Goal: Task Accomplishment & Management: Manage account settings

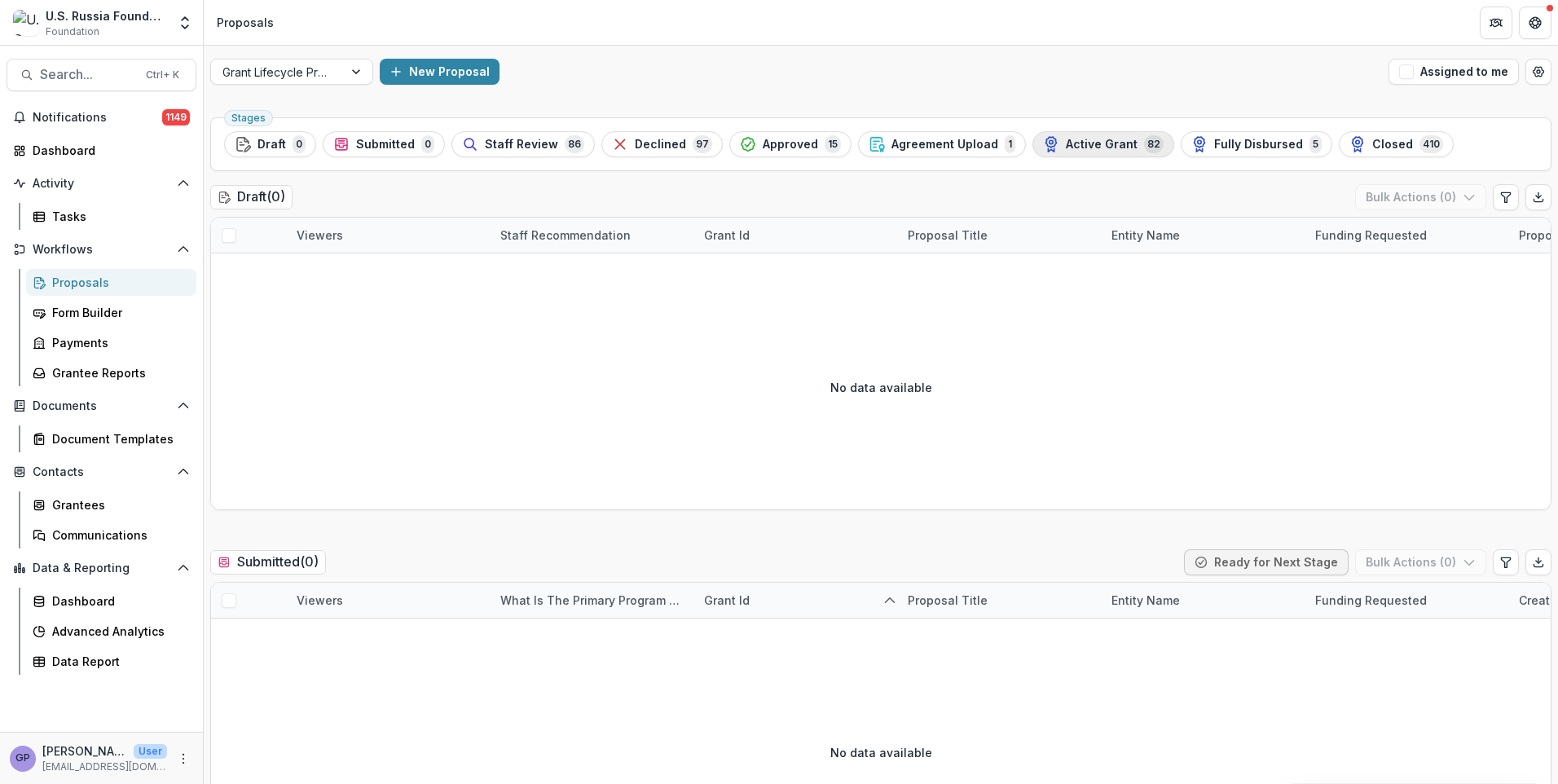
click at [1086, 140] on span "Active Grant" at bounding box center [1102, 144] width 72 height 14
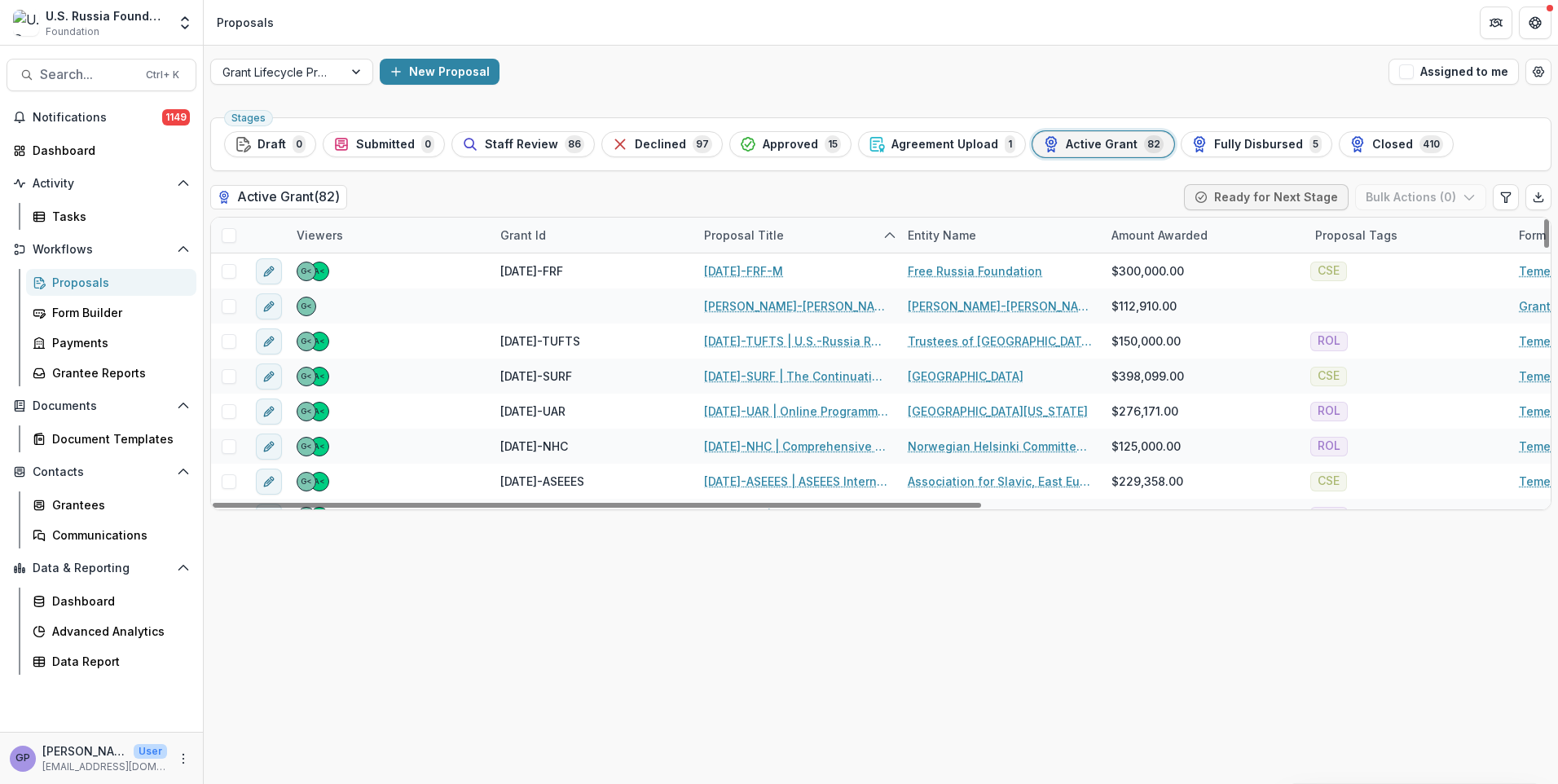
drag, startPoint x: 892, startPoint y: 388, endPoint x: 752, endPoint y: 576, distance: 234.4
click at [752, 576] on div "Stages Draft 0 Submitted 0 Staff Review 86 Declined 97 Approved 15 Agreement Up…" at bounding box center [881, 447] width 1354 height 673
click at [549, 233] on div "Grant Id" at bounding box center [523, 235] width 65 height 18
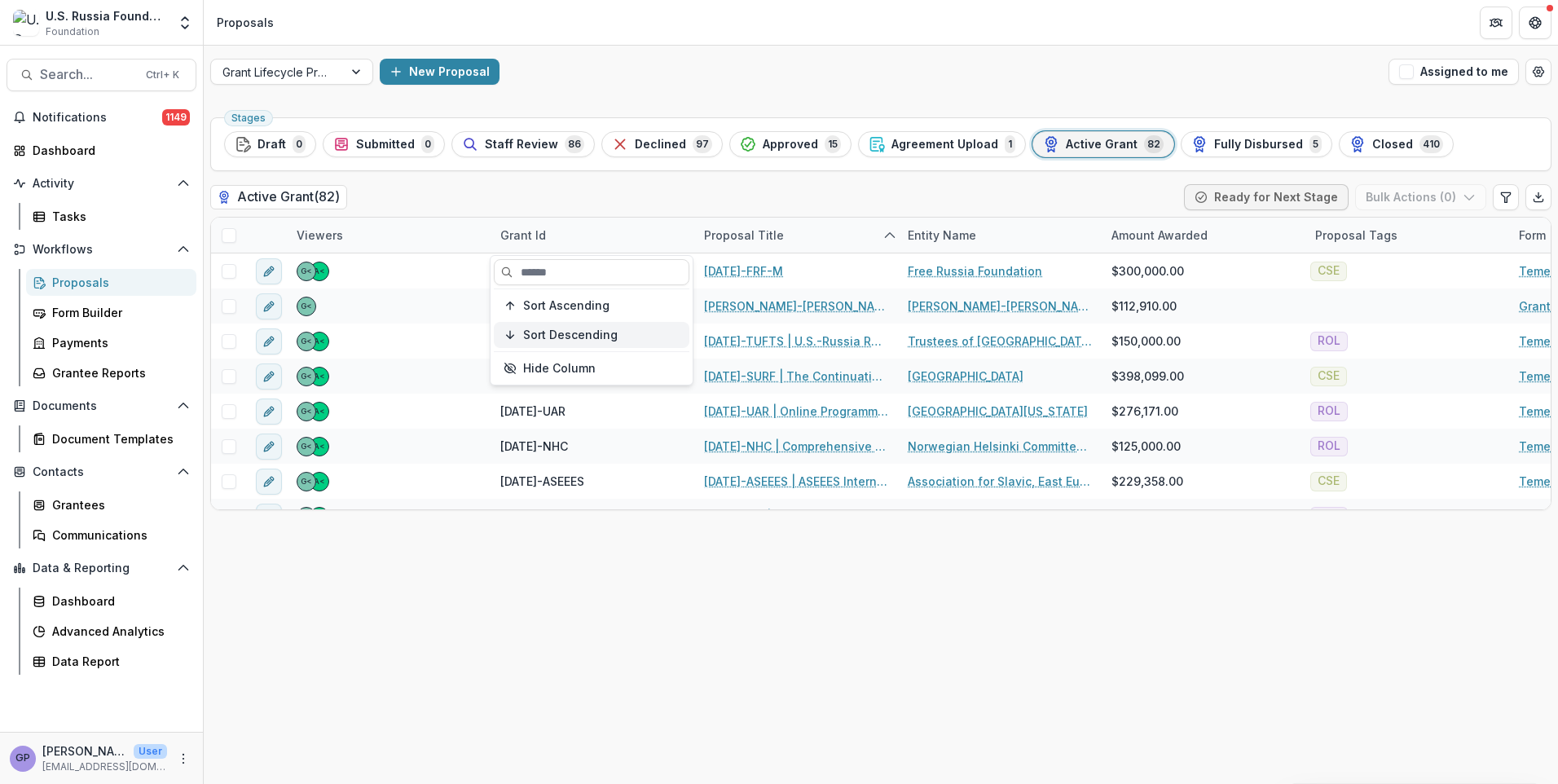
click at [551, 329] on span "Sort Descending" at bounding box center [570, 335] width 94 height 14
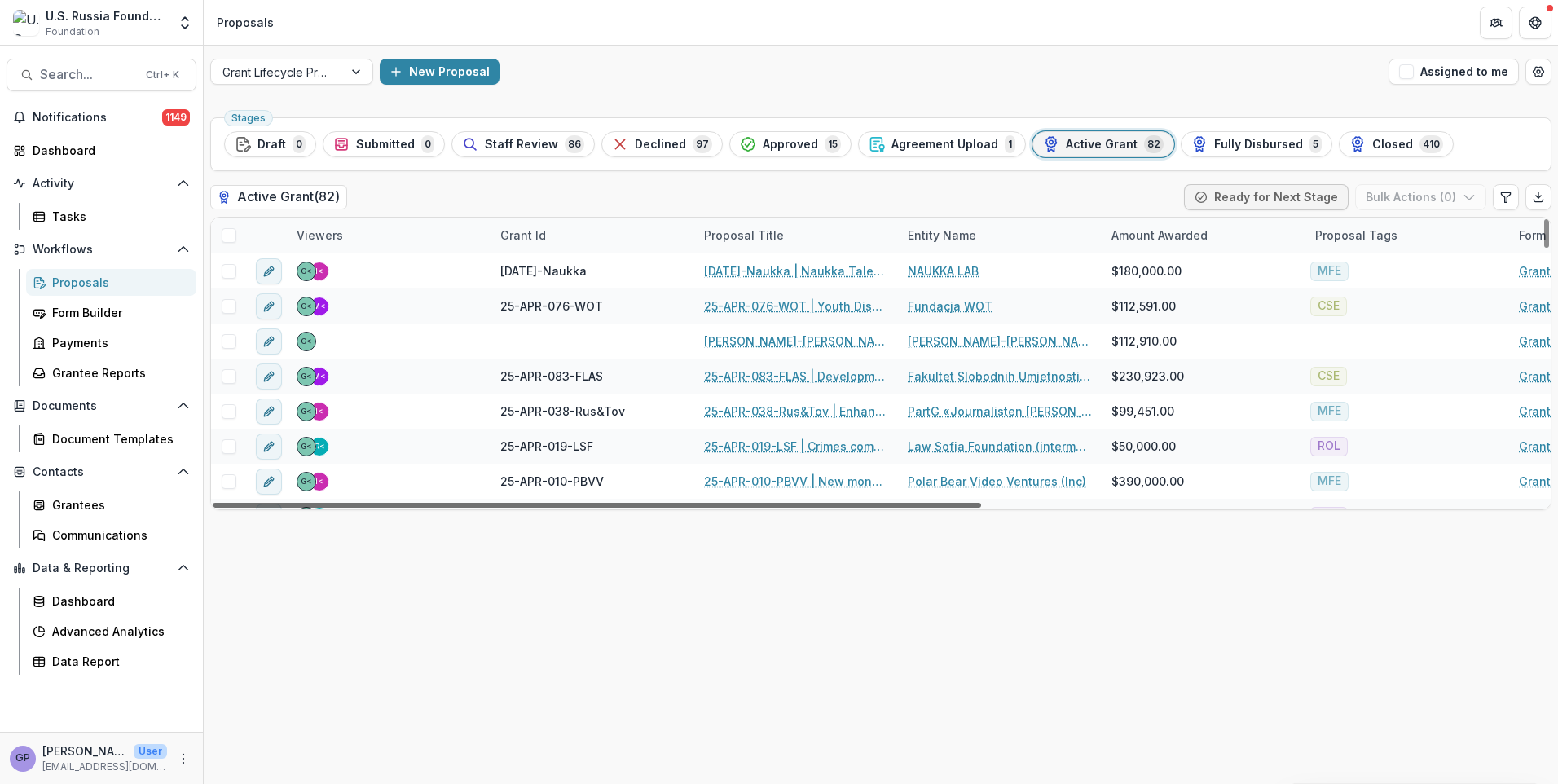
click at [616, 508] on div at bounding box center [596, 505] width 768 height 5
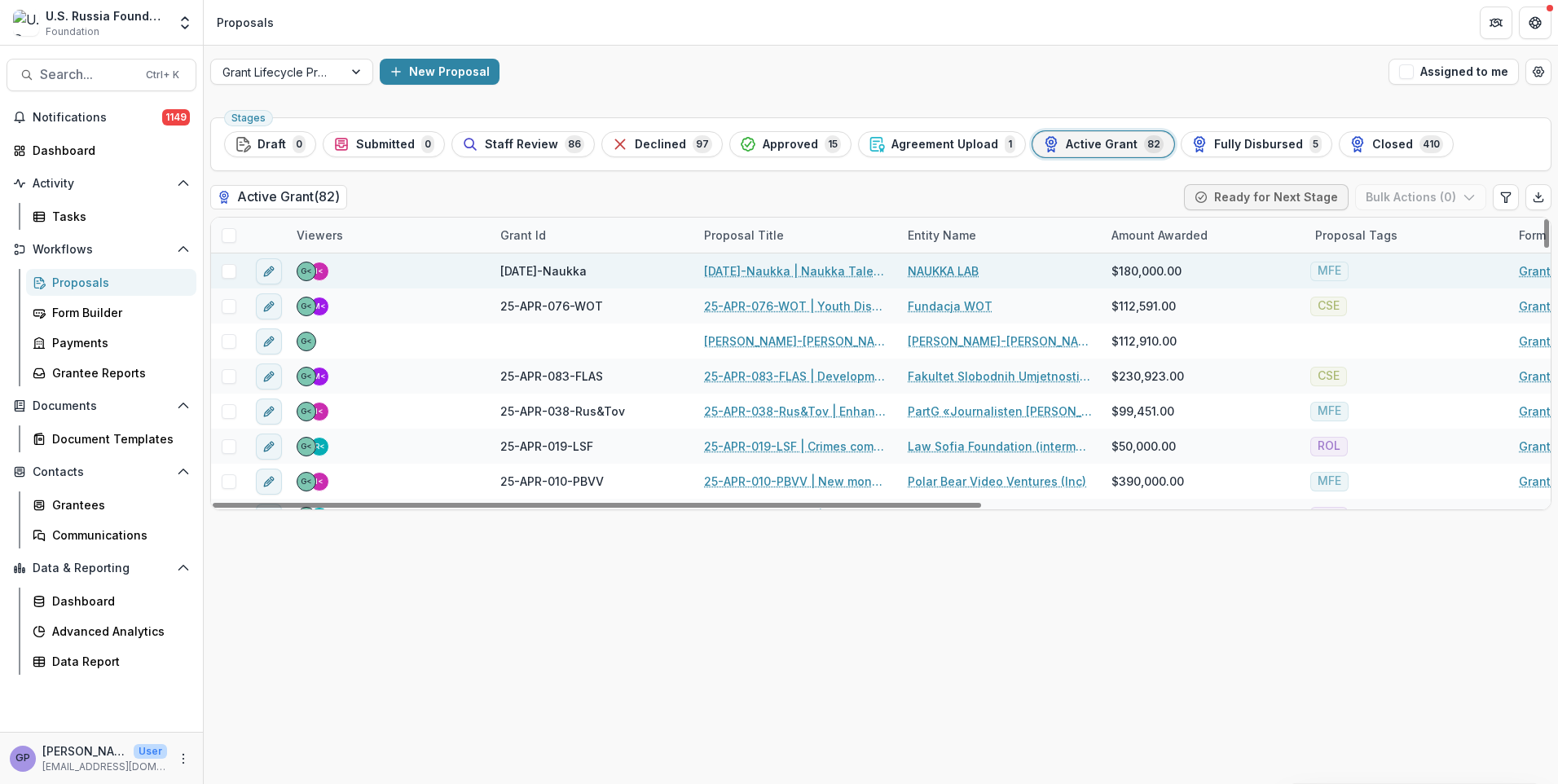
click at [776, 269] on link "[DATE]-Naukka | Naukka Talents: Empowering Russian STEM Professionals for Globa…" at bounding box center [796, 271] width 184 height 18
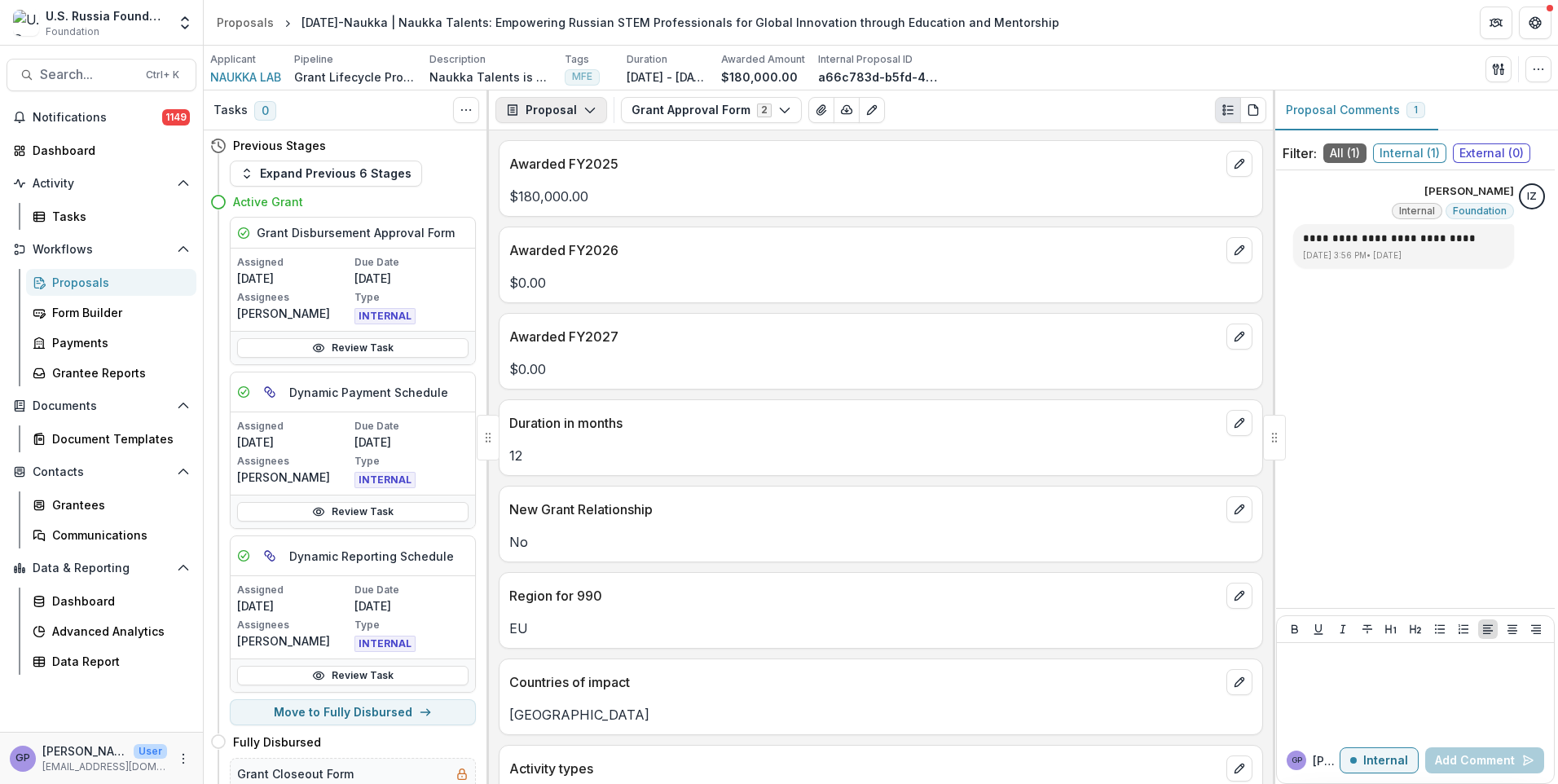
click at [589, 112] on polyline "button" at bounding box center [589, 111] width 9 height 5
click at [575, 169] on div "Payments" at bounding box center [602, 173] width 149 height 18
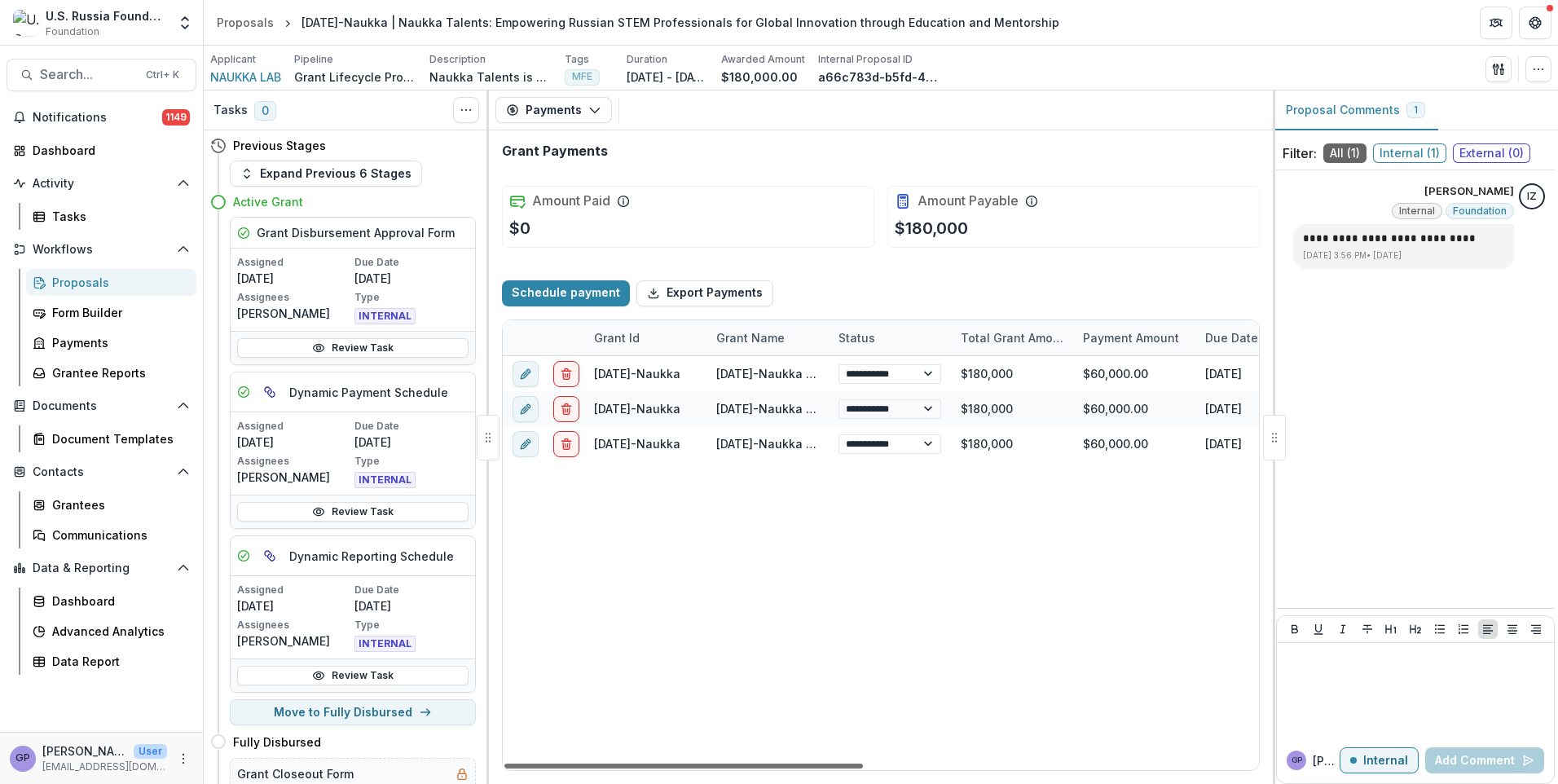
drag, startPoint x: 696, startPoint y: 761, endPoint x: 676, endPoint y: 775, distance: 24.4
click at [676, 768] on div at bounding box center [684, 766] width 359 height 5
click at [662, 763] on div at bounding box center [684, 766] width 359 height 5
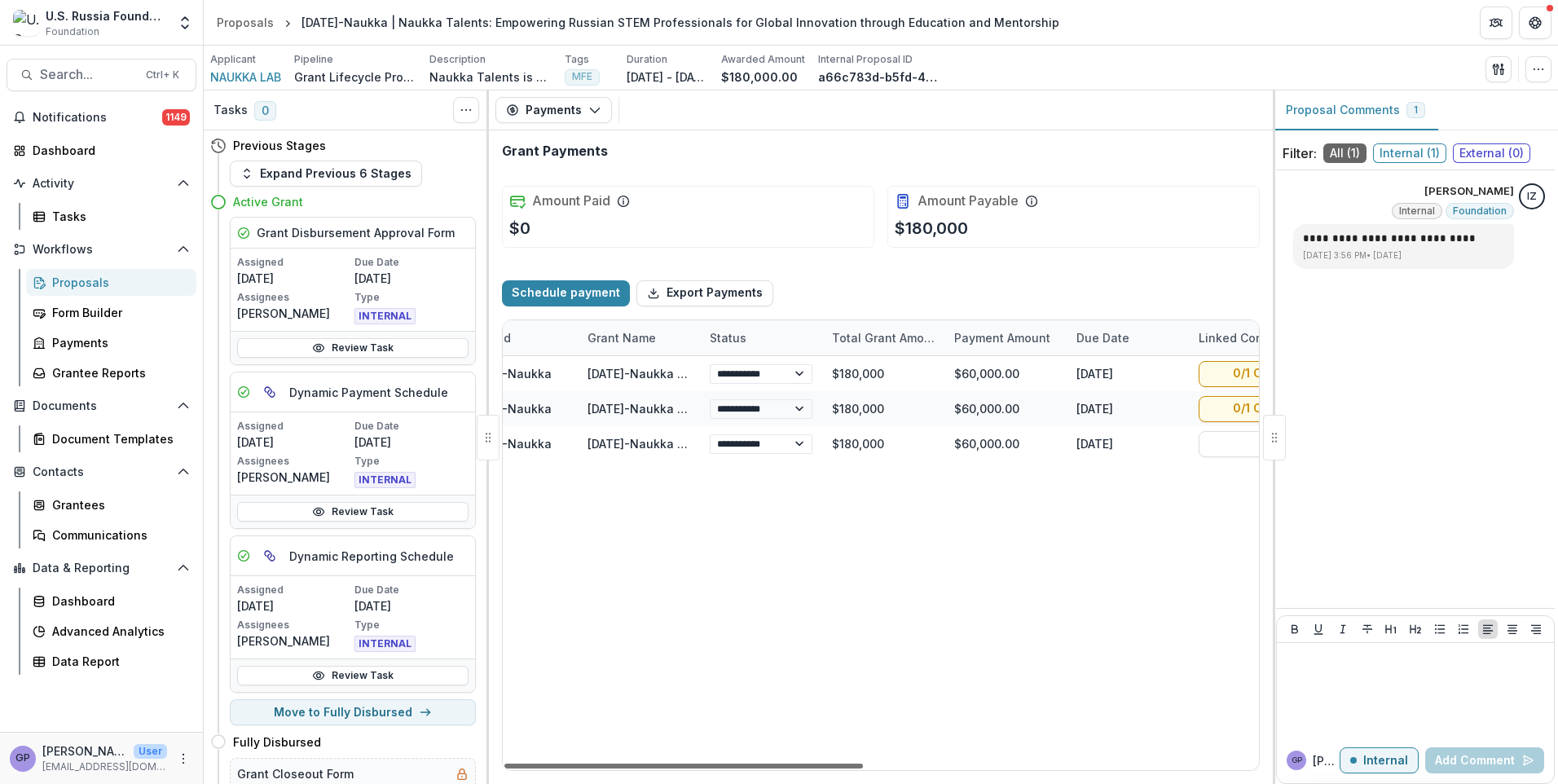
scroll to position [0, 0]
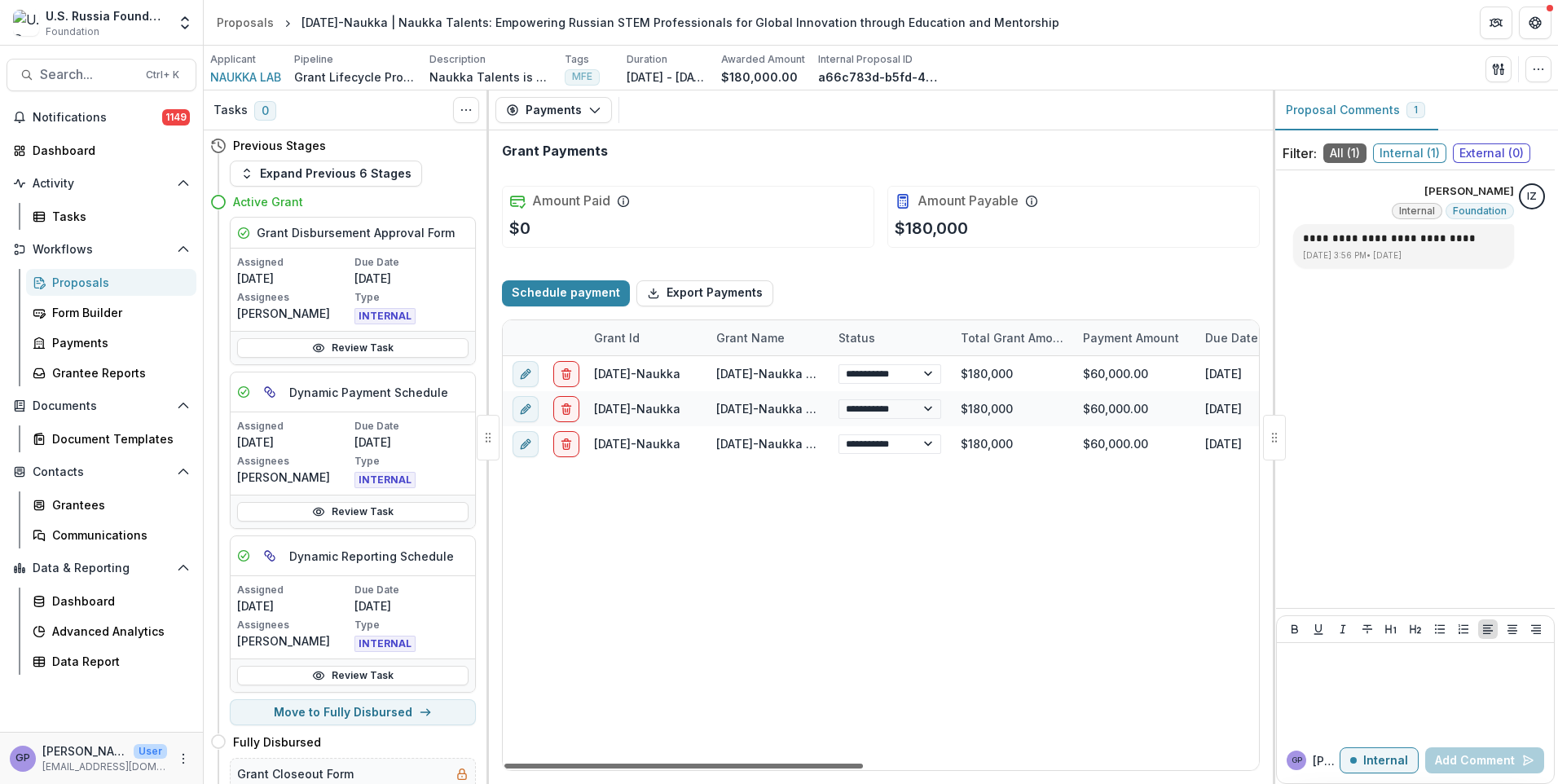
drag, startPoint x: 619, startPoint y: 763, endPoint x: 521, endPoint y: 763, distance: 98.0
click at [521, 763] on div at bounding box center [684, 766] width 359 height 5
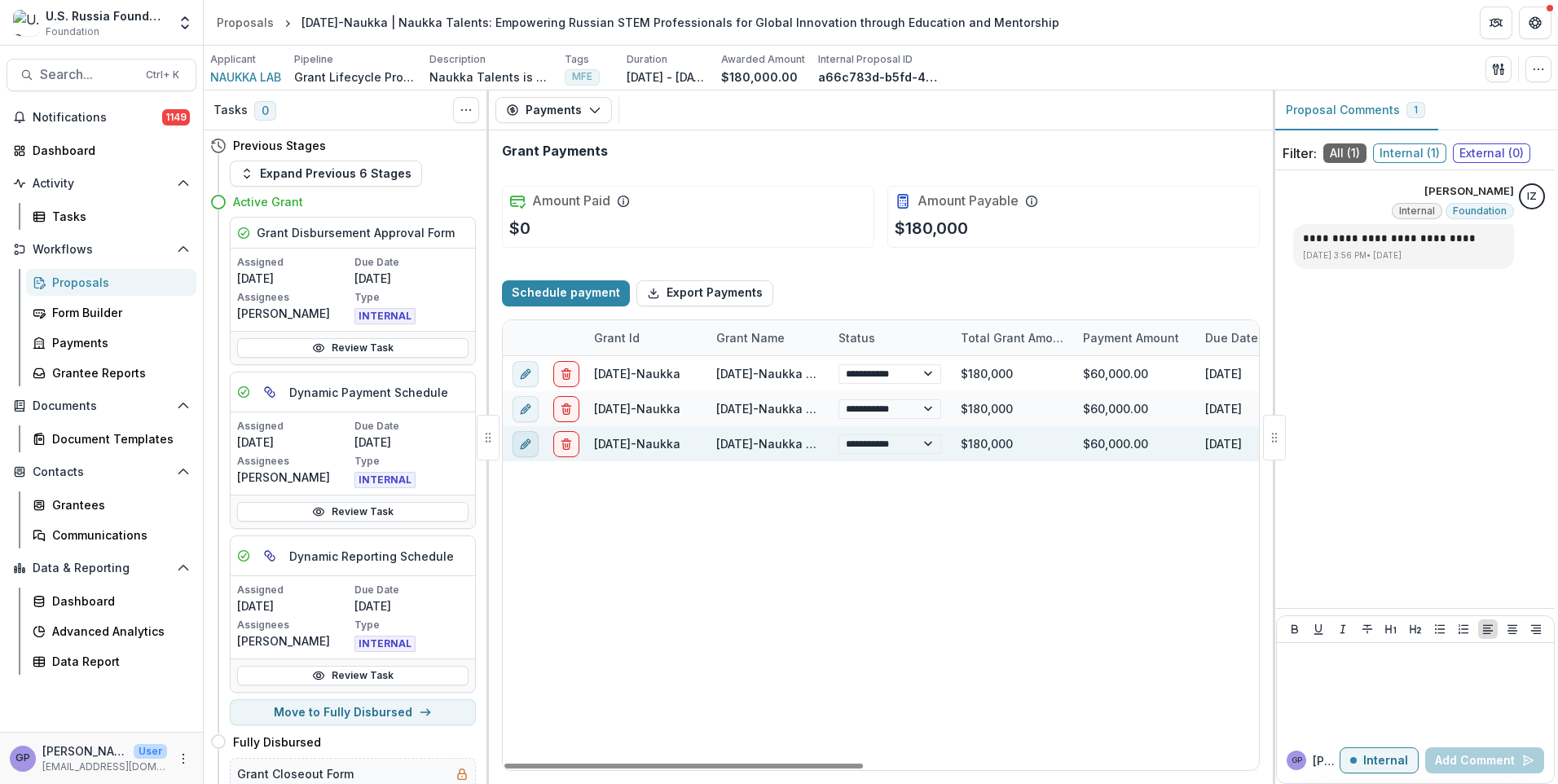
click at [525, 447] on icon "edit" at bounding box center [524, 444] width 8 height 8
select select "****"
select select "**********"
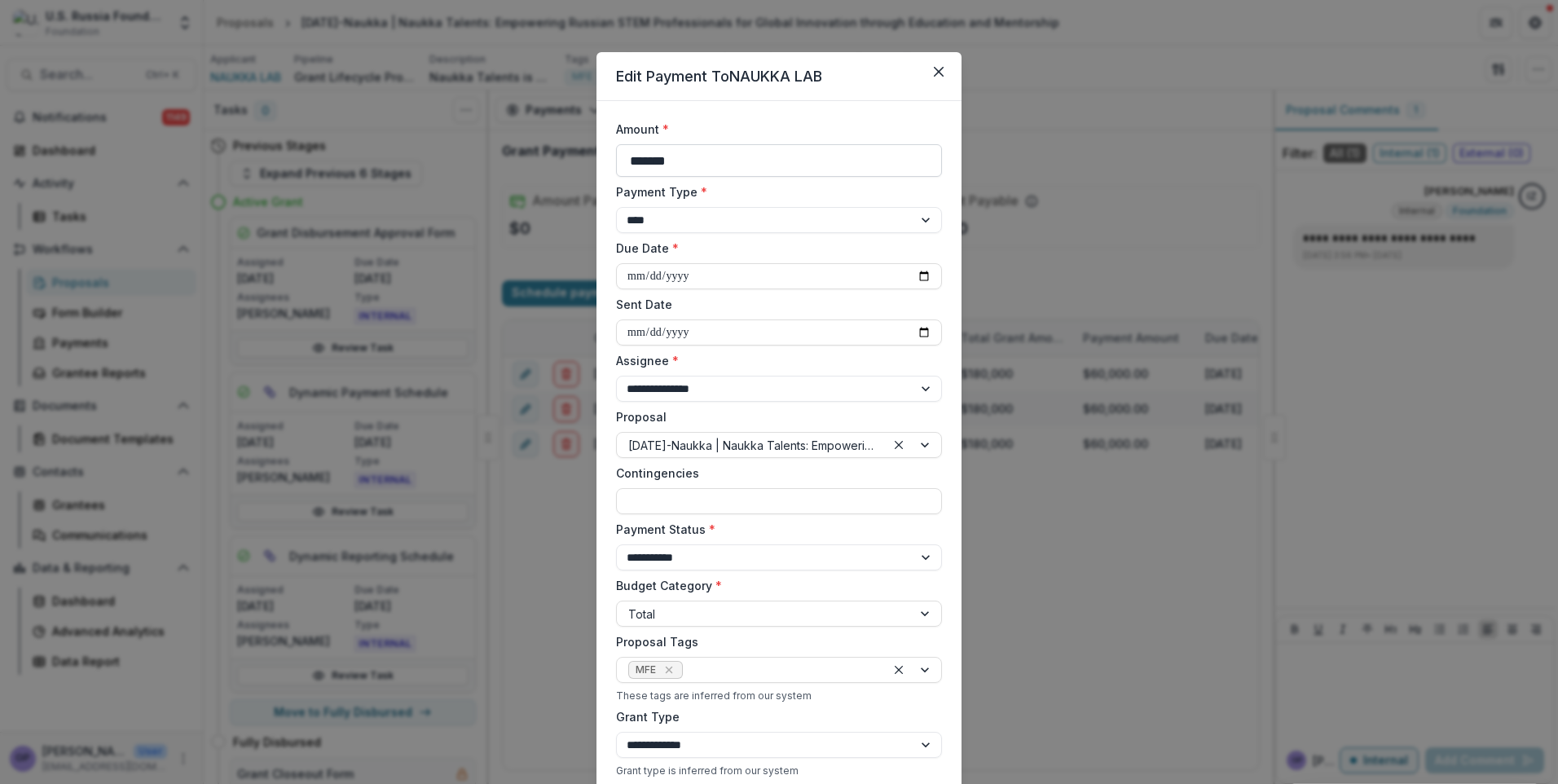
click at [651, 158] on input "*******" at bounding box center [779, 160] width 326 height 33
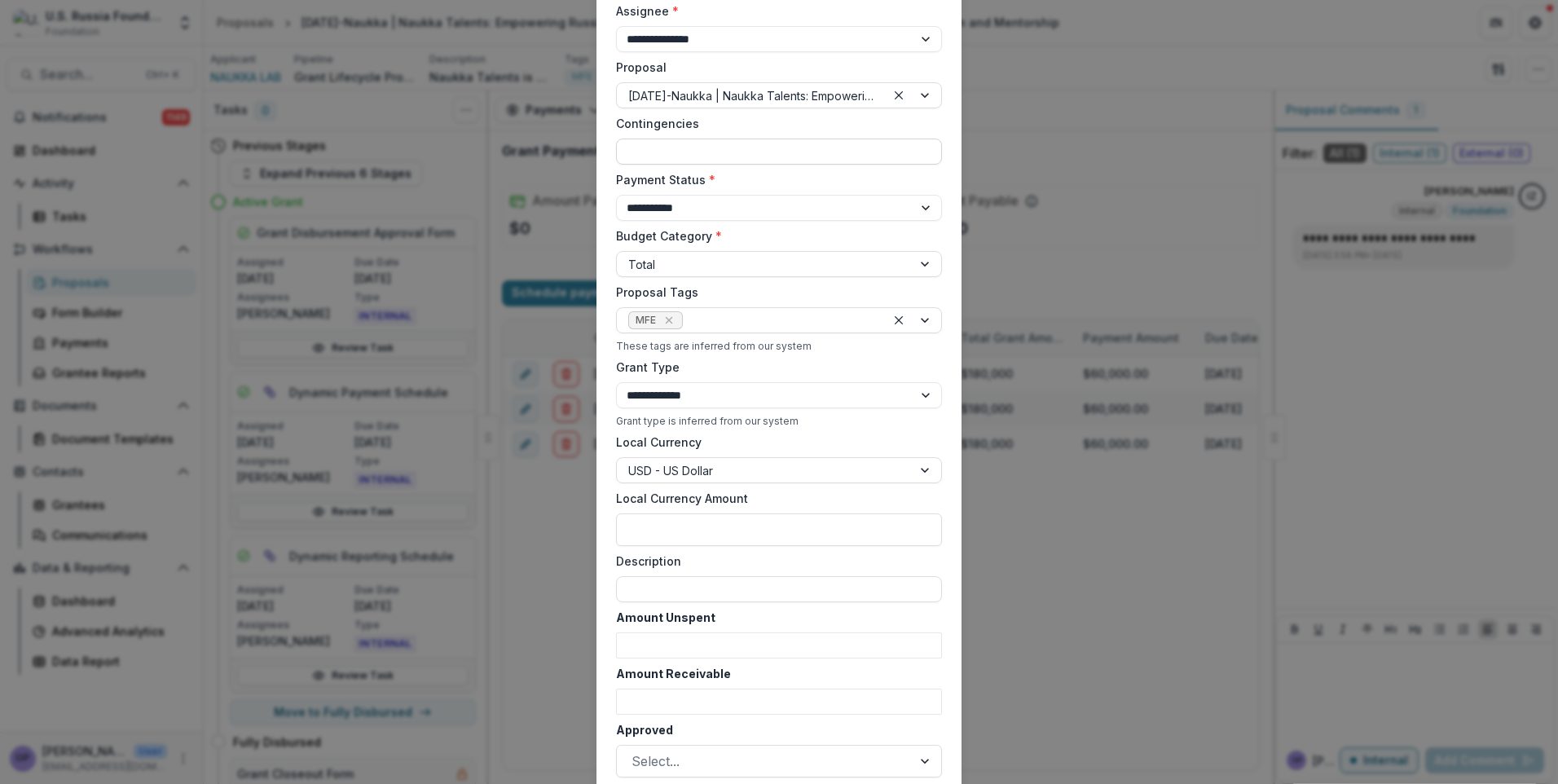
scroll to position [524, 0]
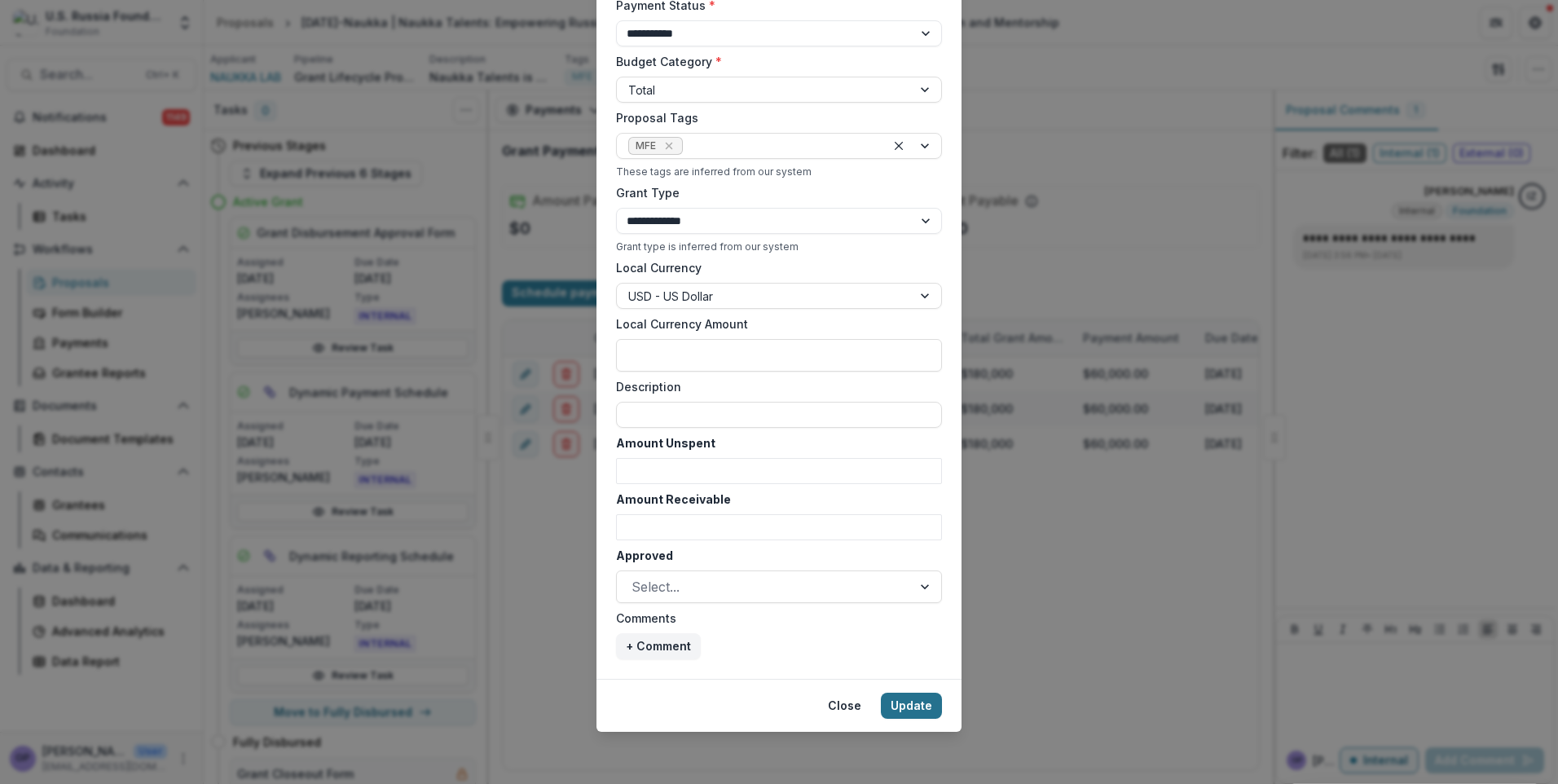
click at [924, 705] on button "Update" at bounding box center [911, 705] width 61 height 26
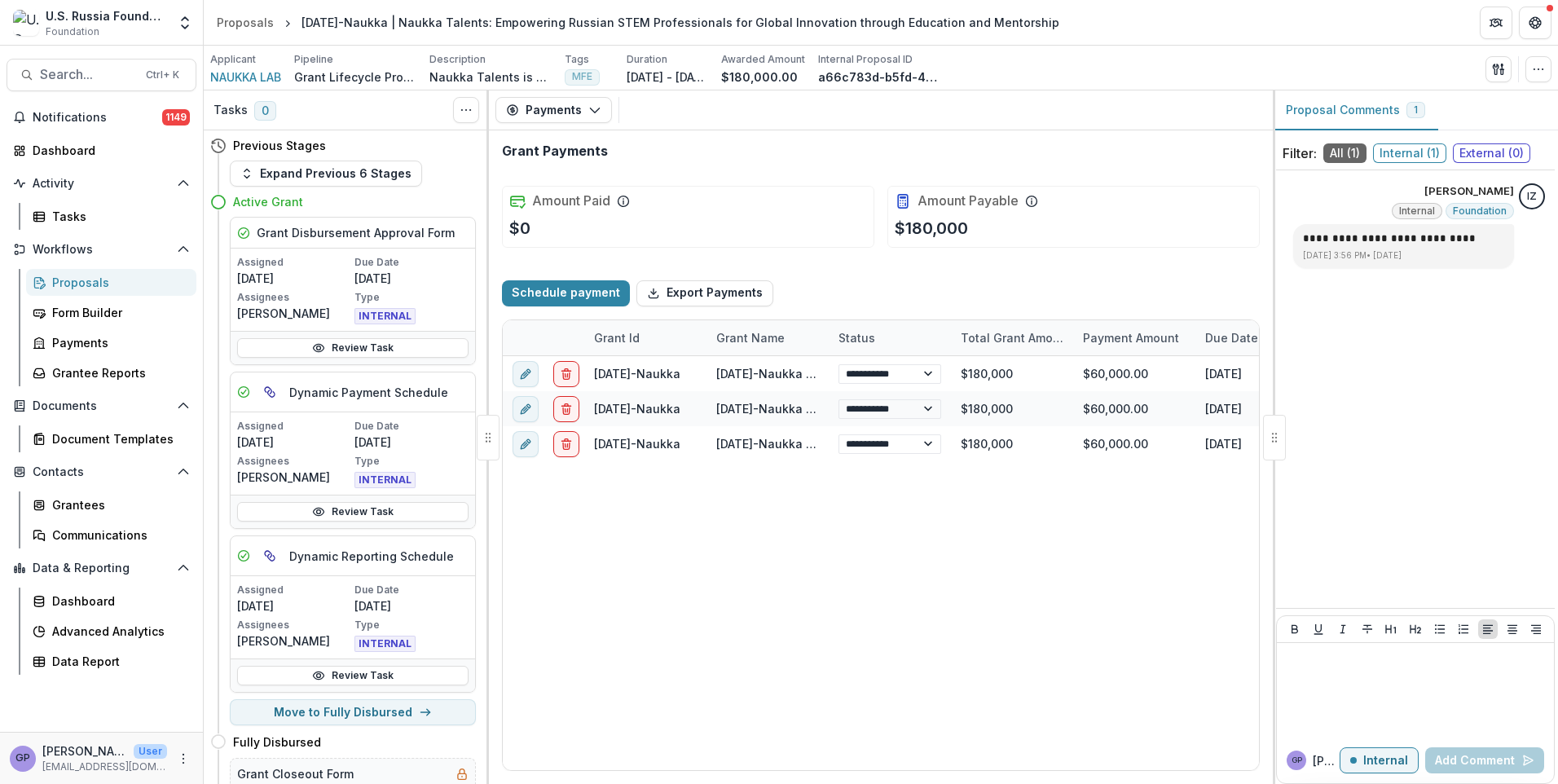
type input "*******"
click at [553, 286] on button "Schedule payment" at bounding box center [565, 293] width 128 height 26
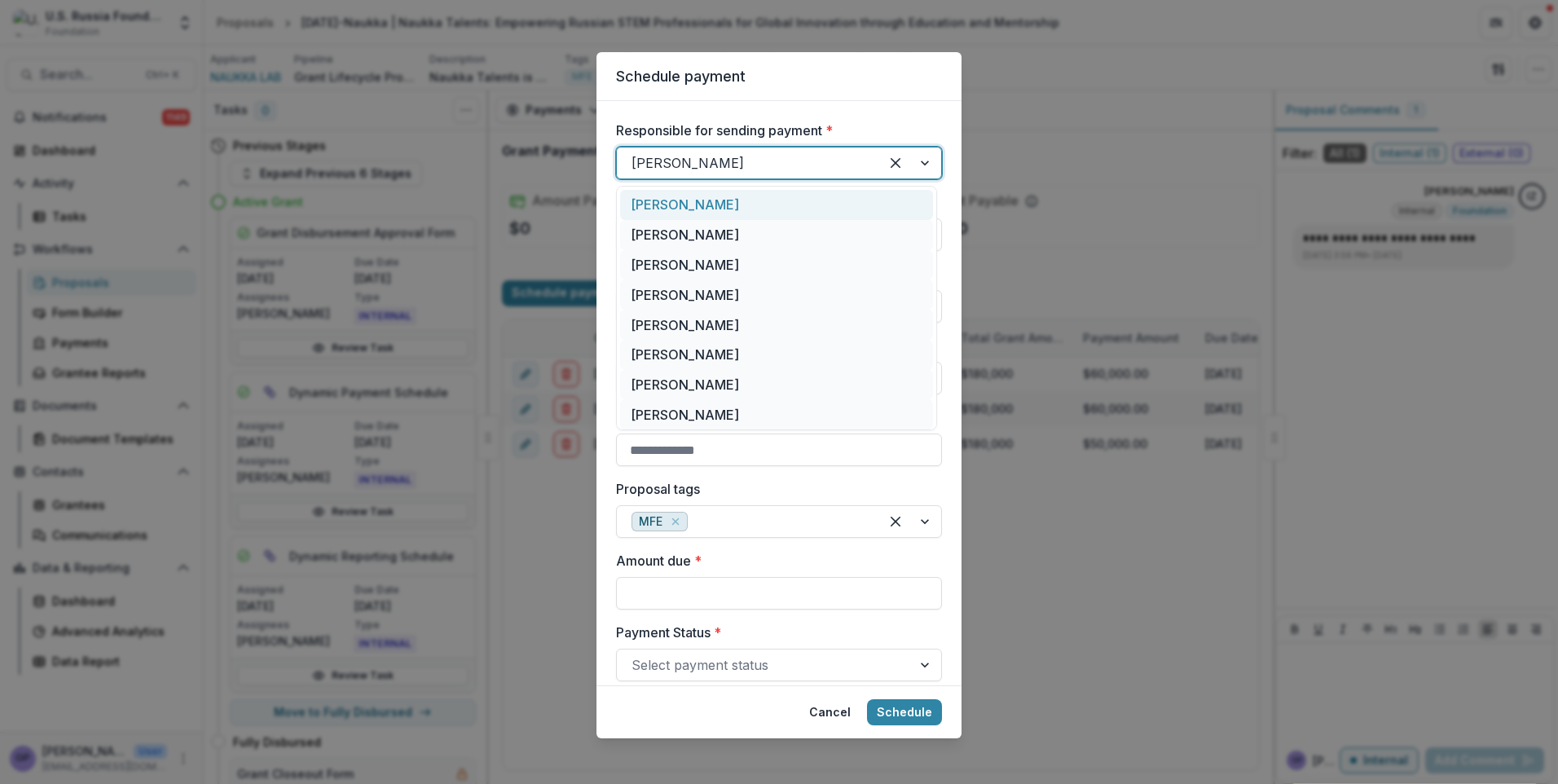
click at [920, 162] on div at bounding box center [910, 163] width 62 height 31
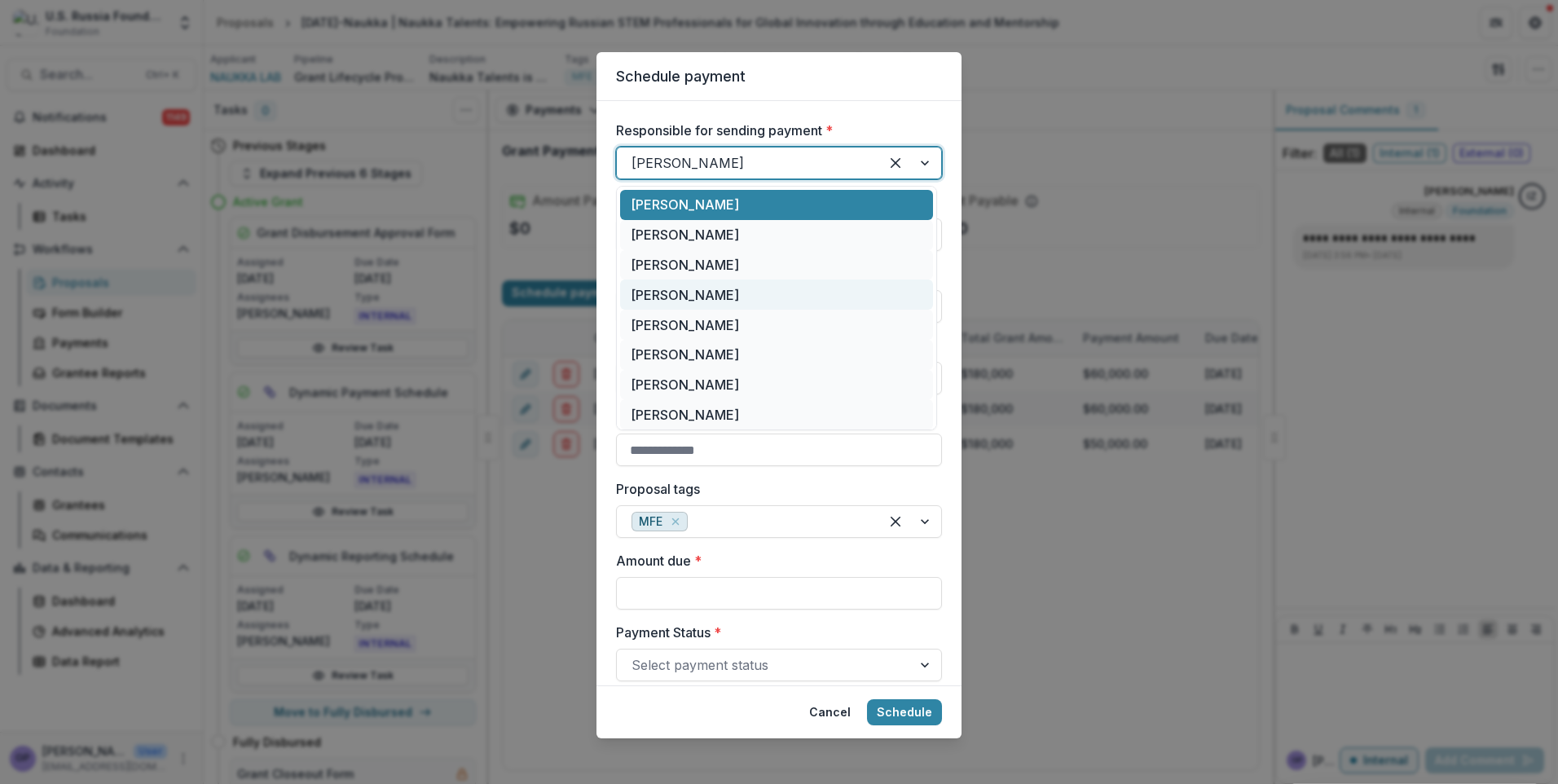
click at [687, 293] on div "[PERSON_NAME]" at bounding box center [776, 294] width 313 height 30
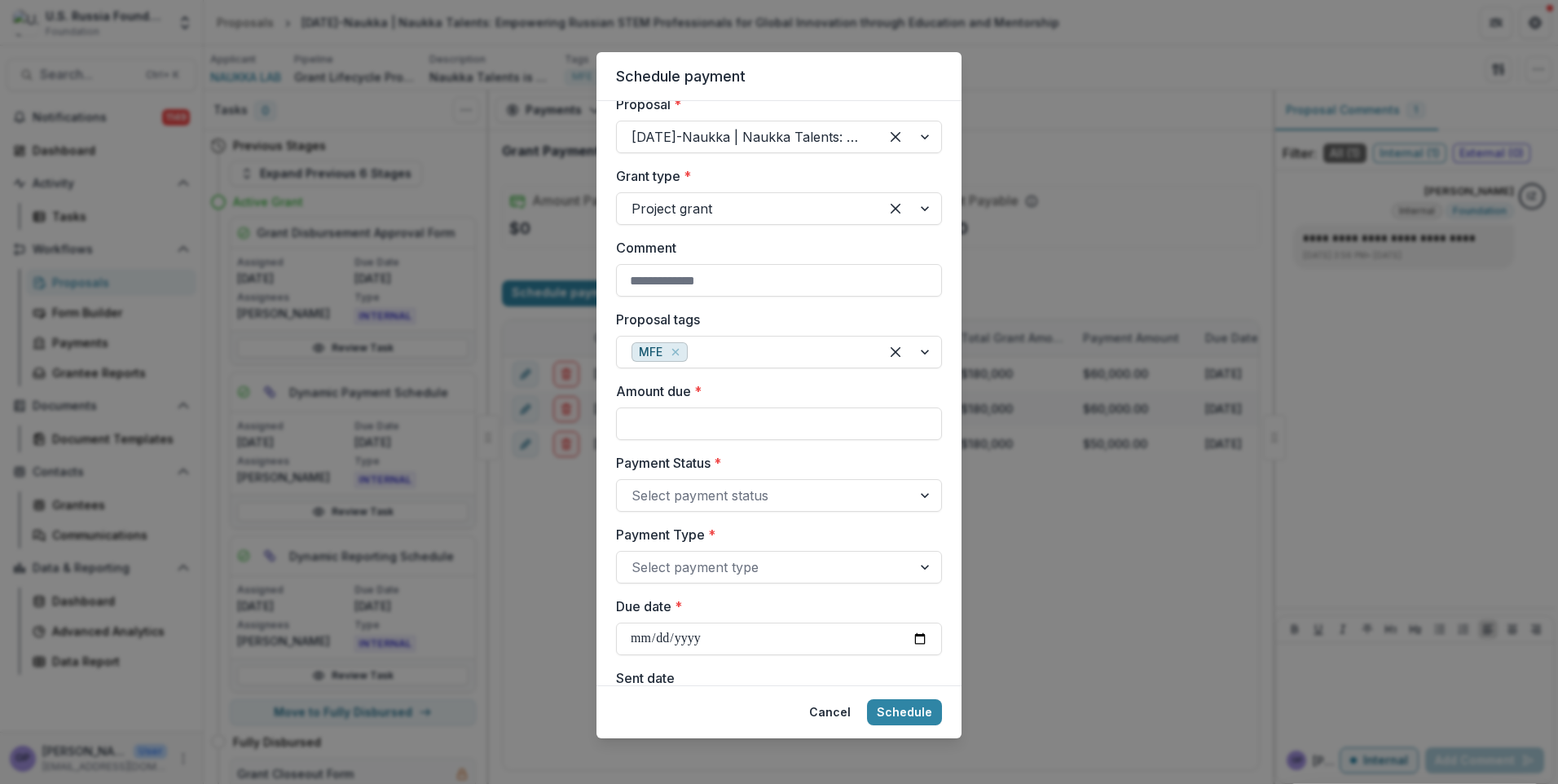
scroll to position [171, 0]
click at [716, 420] on input "Amount due *" at bounding box center [779, 421] width 326 height 33
type input "*******"
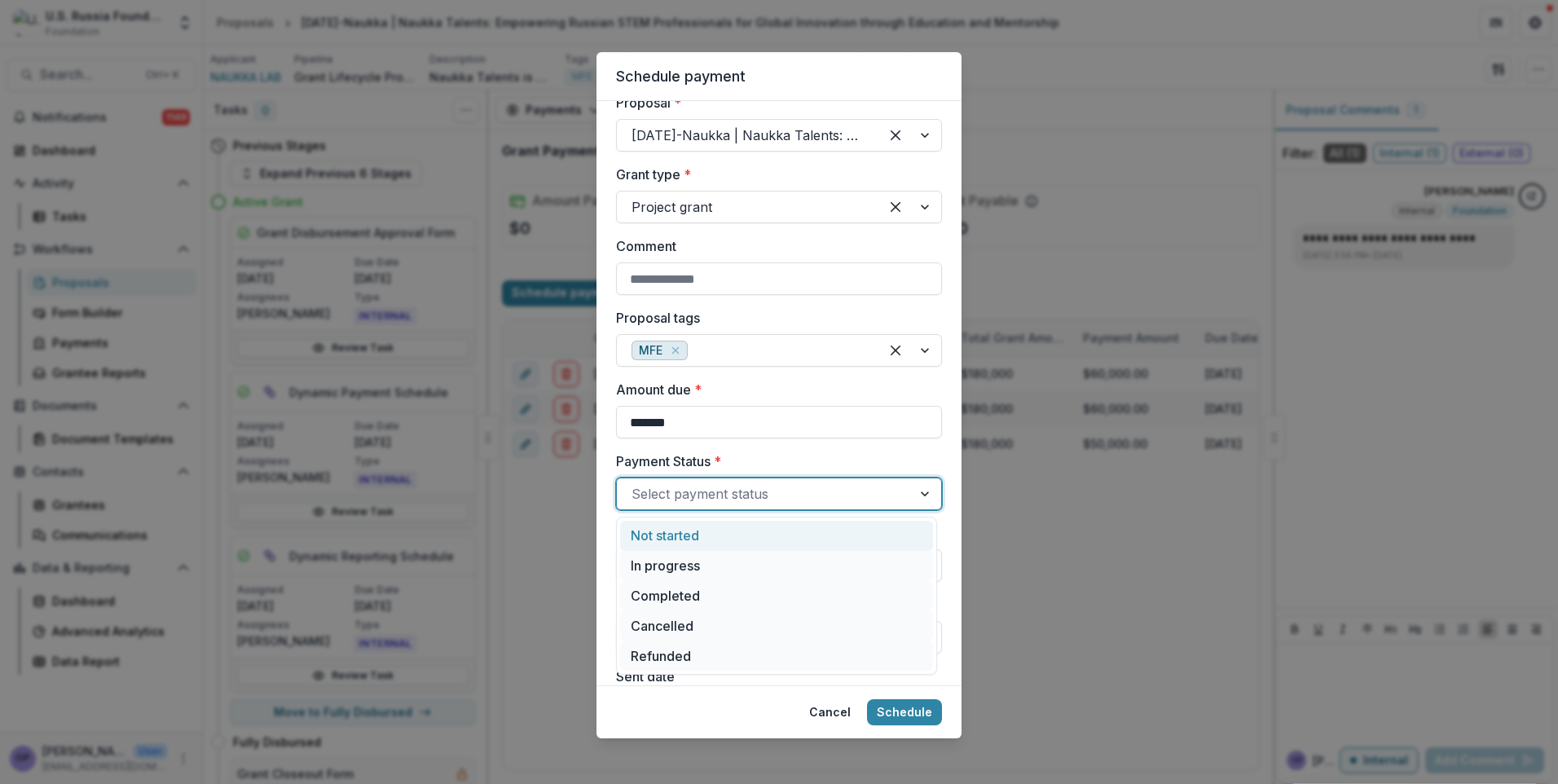
click at [922, 495] on div at bounding box center [926, 493] width 29 height 31
click at [738, 560] on div "In progress" at bounding box center [776, 565] width 313 height 30
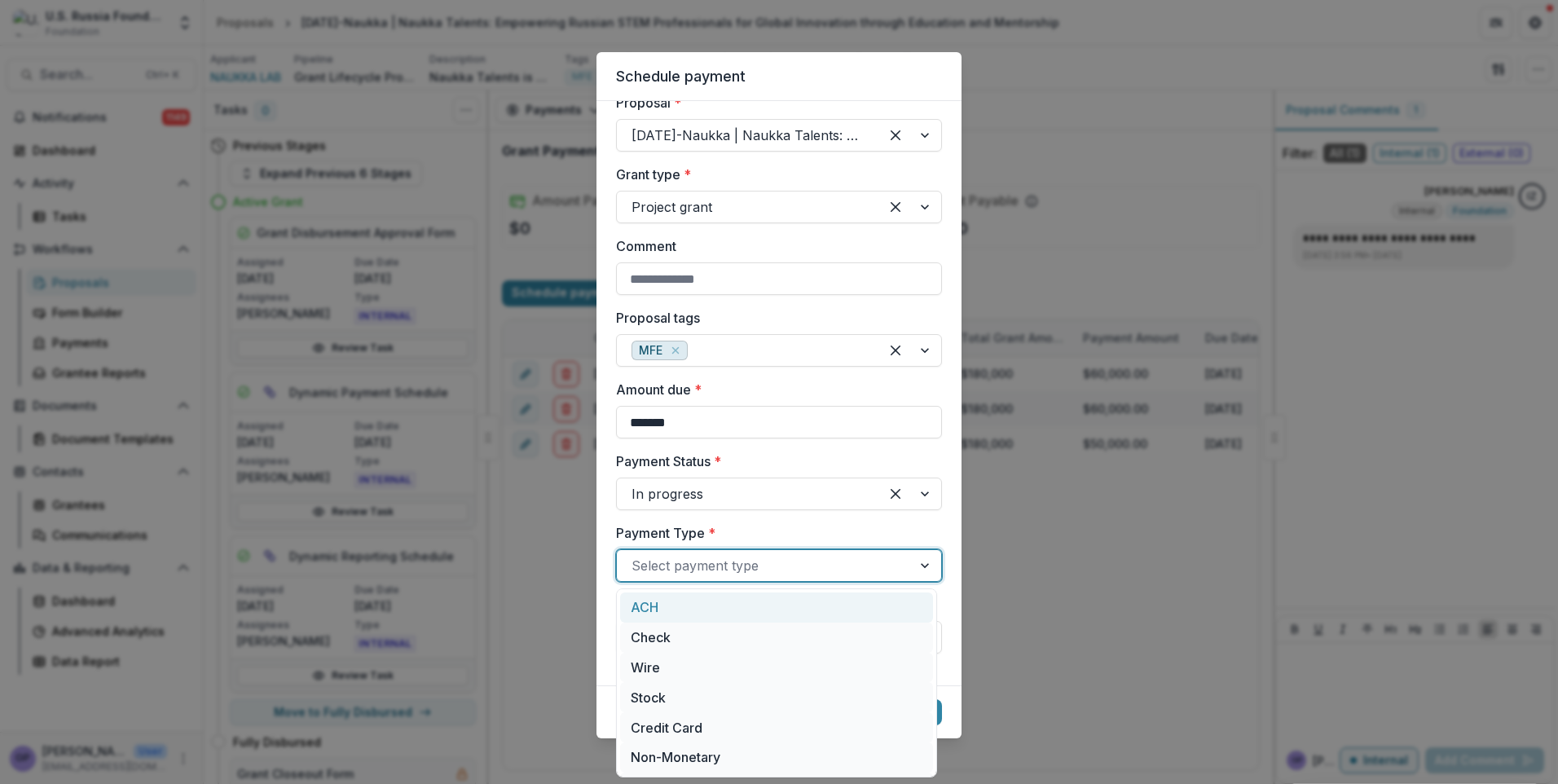
click at [920, 565] on div at bounding box center [926, 565] width 29 height 31
click at [647, 662] on div "Wire" at bounding box center [776, 667] width 313 height 30
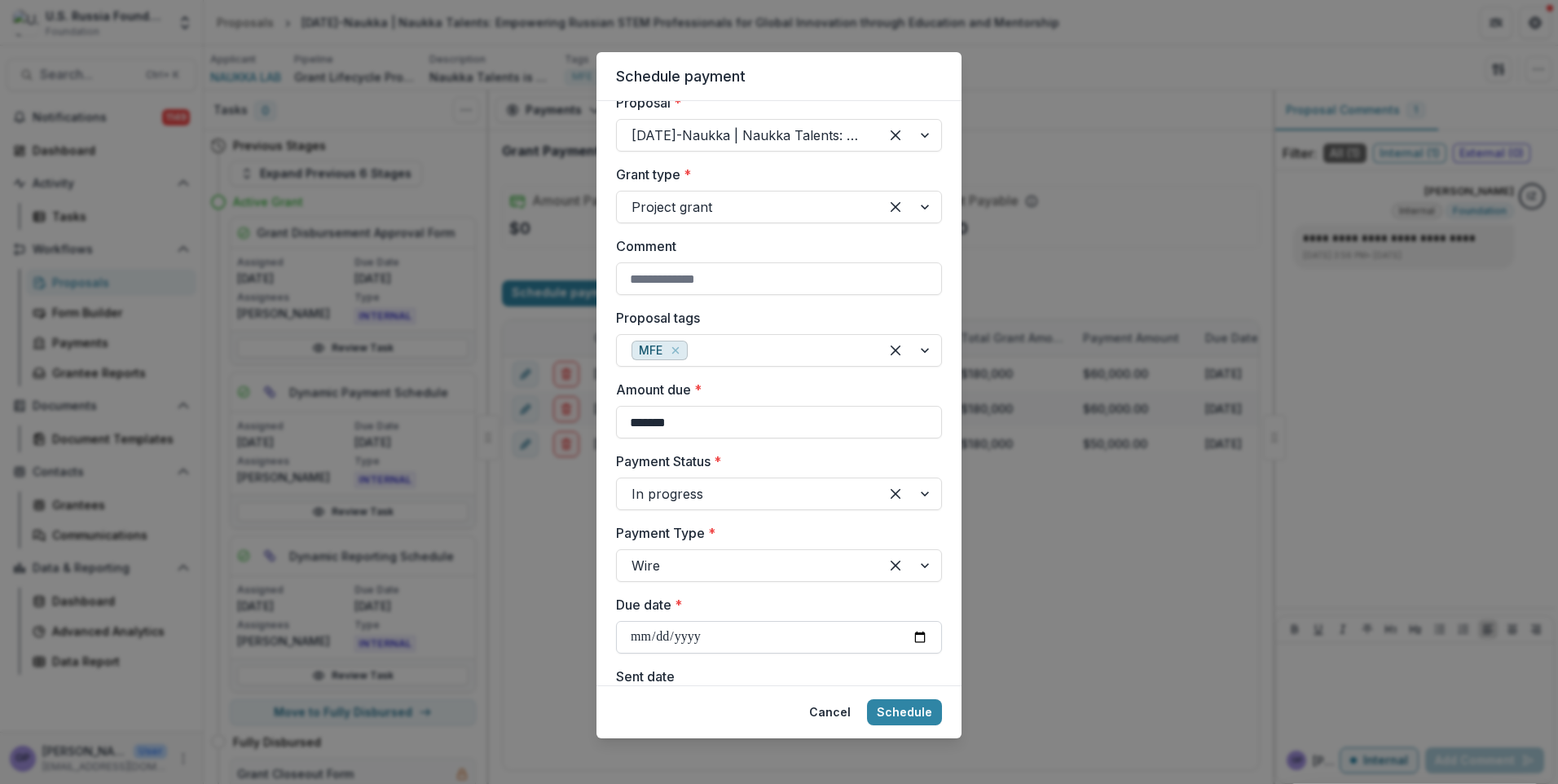
click at [918, 636] on input "Due date *" at bounding box center [779, 636] width 326 height 33
click at [921, 712] on button "Schedule" at bounding box center [904, 711] width 75 height 26
click at [916, 633] on input "Due date *" at bounding box center [779, 636] width 326 height 33
type input "**********"
click at [917, 716] on button "Schedule" at bounding box center [904, 711] width 75 height 26
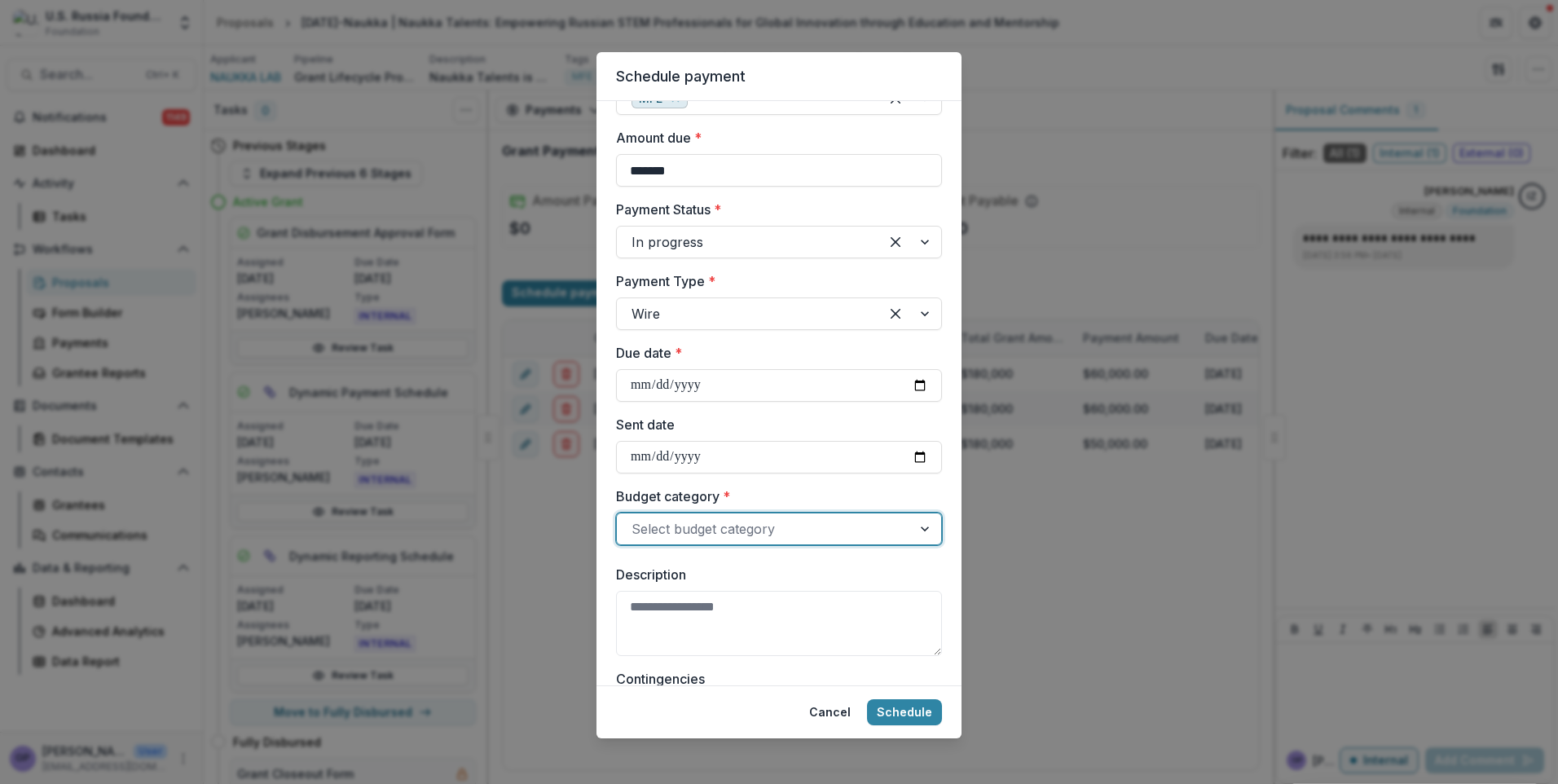
scroll to position [425, 0]
click at [921, 526] on div at bounding box center [926, 526] width 29 height 31
click at [651, 563] on div "Total" at bounding box center [776, 569] width 313 height 30
click at [909, 711] on button "Schedule" at bounding box center [904, 711] width 75 height 26
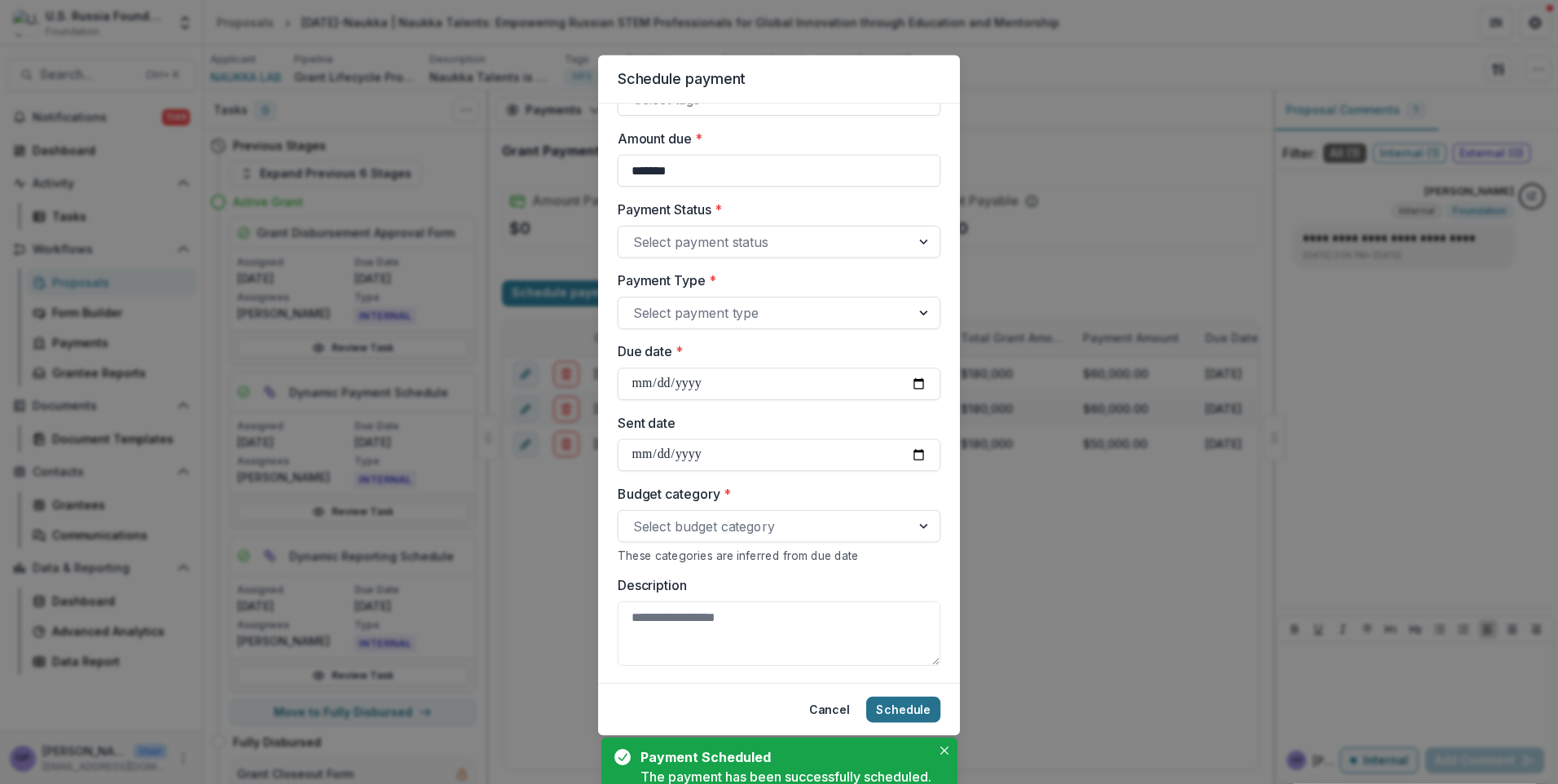
select select "******"
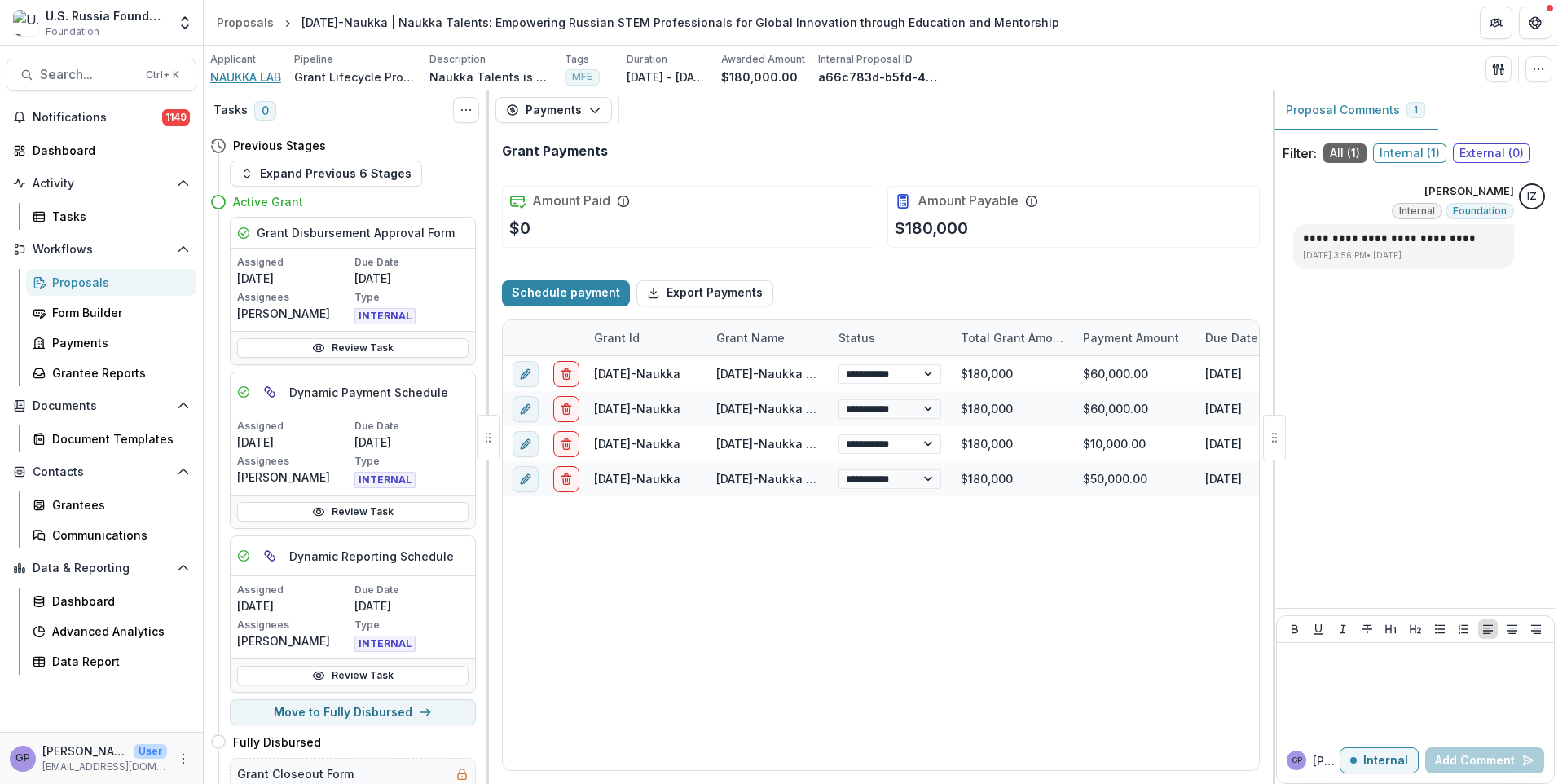
click at [234, 78] on span "NAUKKA LAB" at bounding box center [245, 77] width 71 height 18
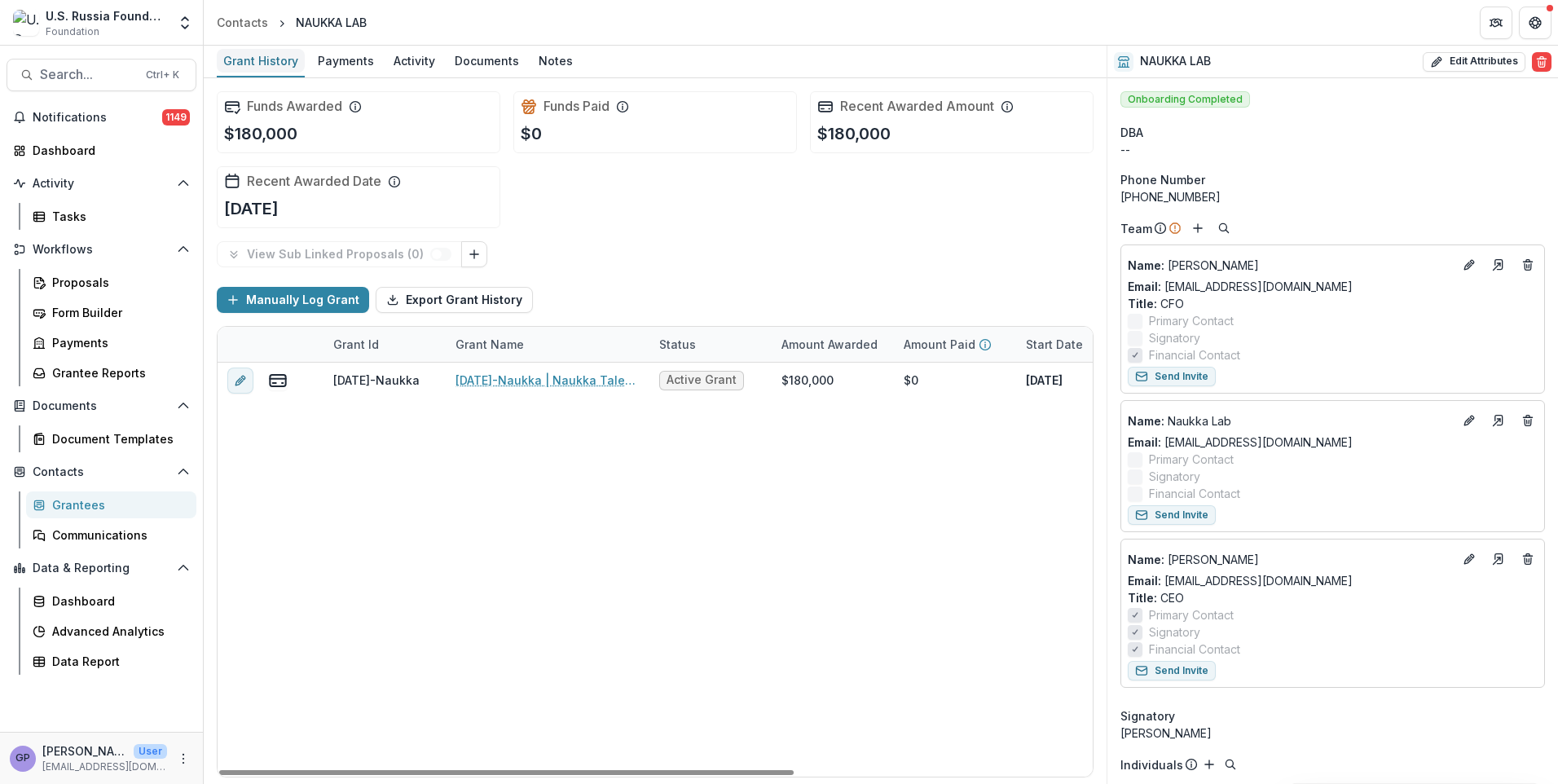
click at [272, 59] on div "Grant History" at bounding box center [261, 61] width 88 height 23
click at [485, 63] on div "Documents" at bounding box center [486, 61] width 78 height 23
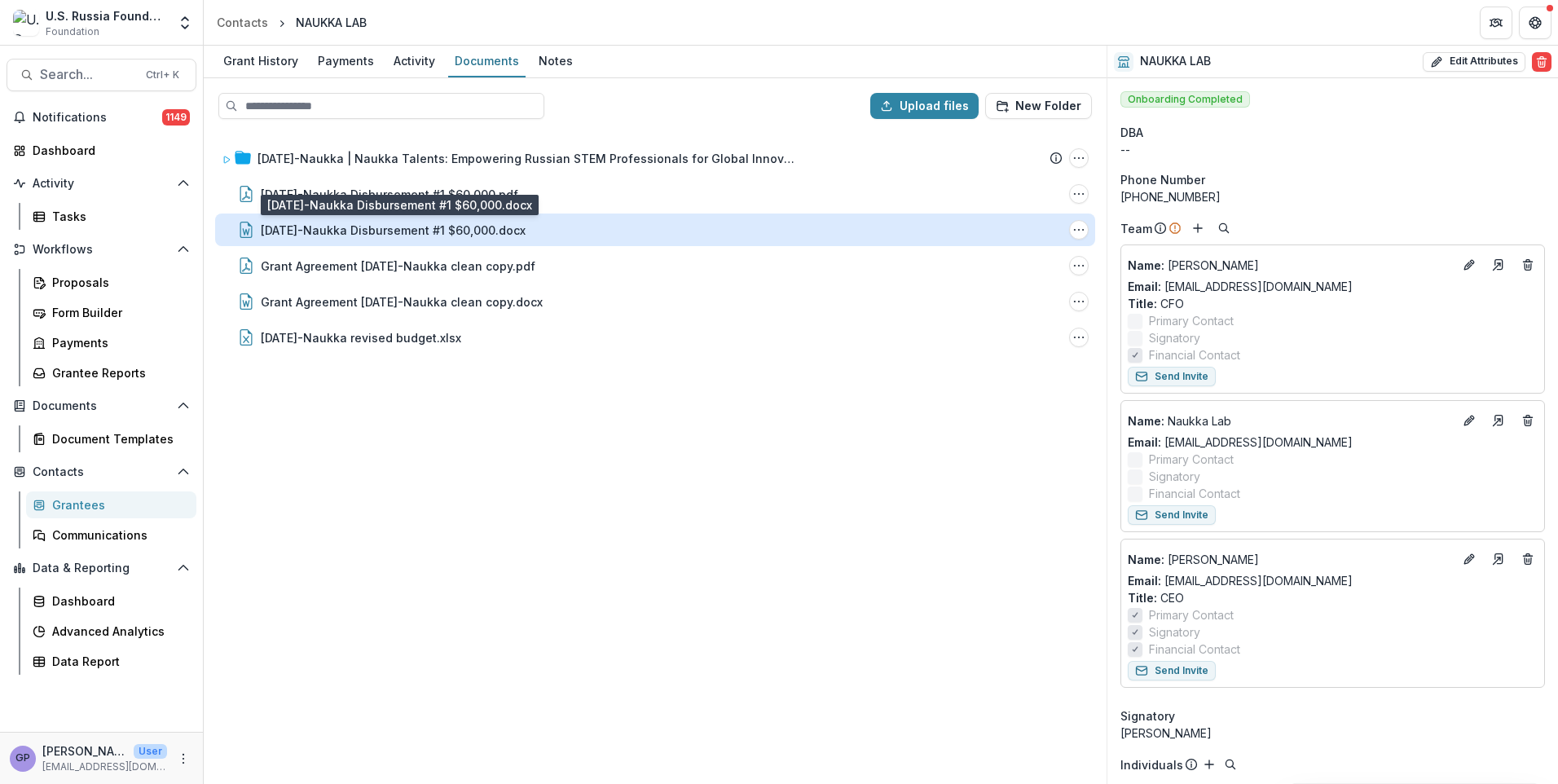
click at [455, 227] on div "[DATE]-Naukka Disbursement #1 $60,000.docx" at bounding box center [393, 230] width 264 height 18
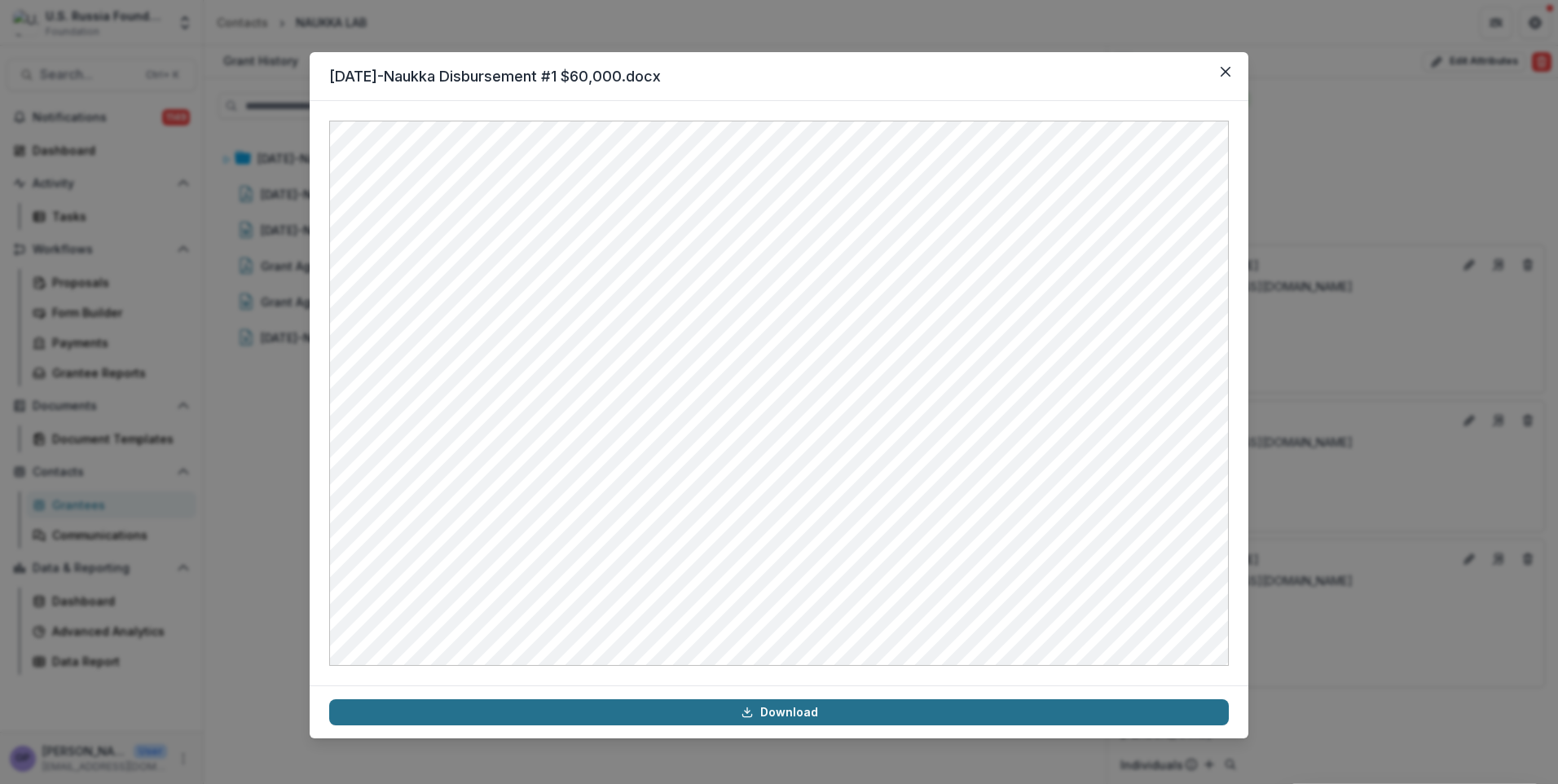
click at [771, 712] on link "Download" at bounding box center [779, 711] width 899 height 26
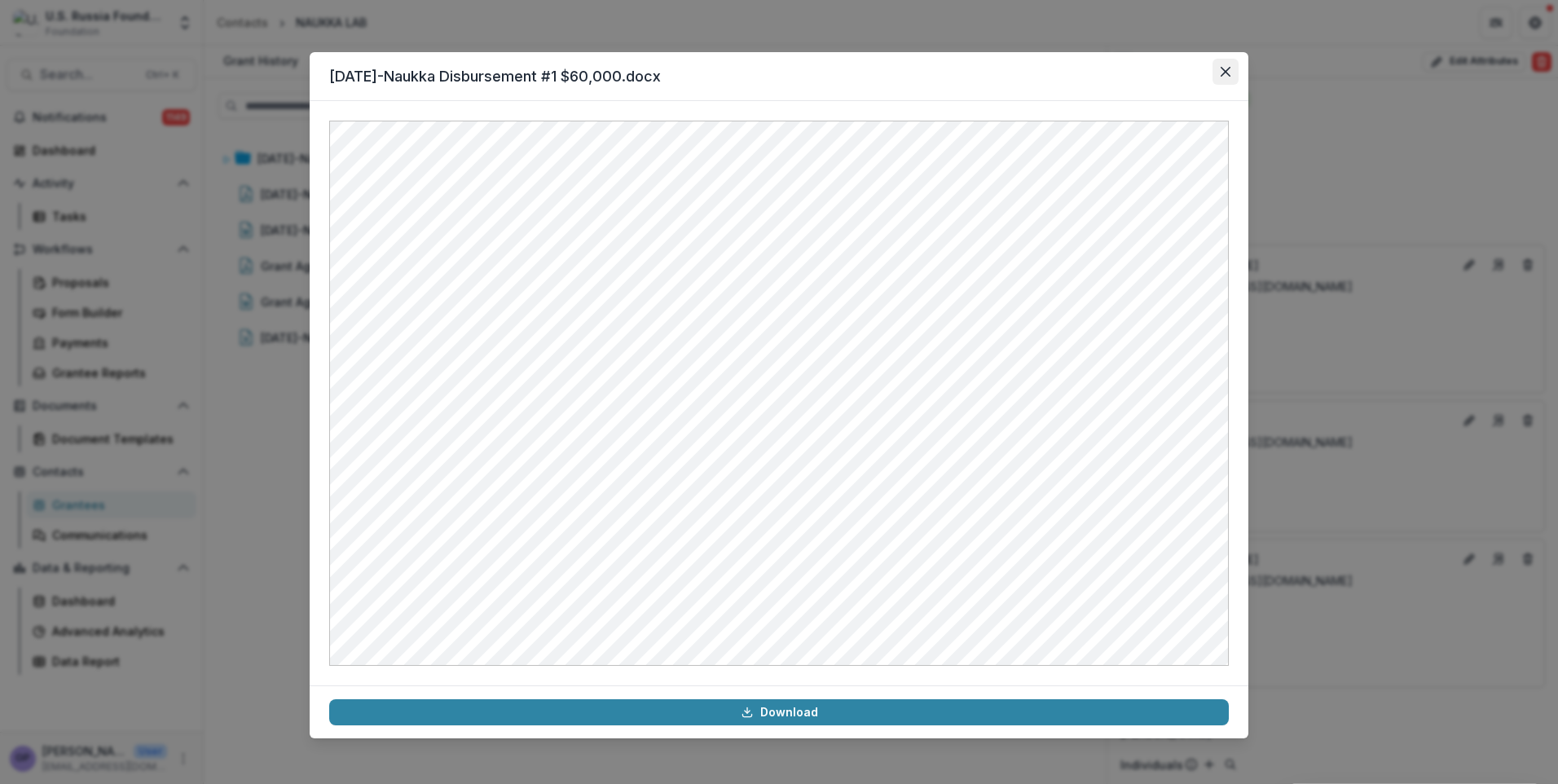
click at [1233, 72] on button "Close" at bounding box center [1225, 71] width 26 height 26
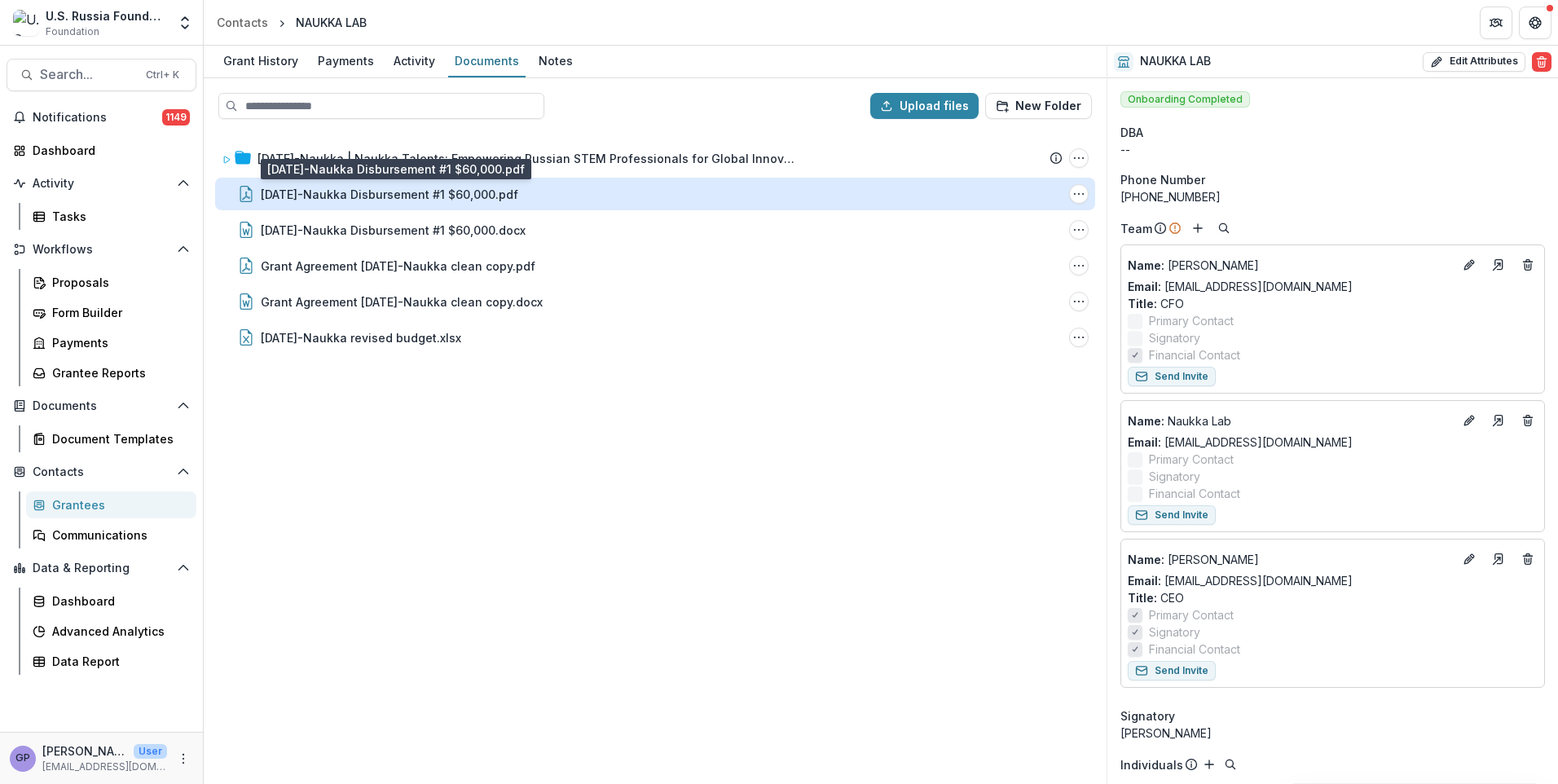
click at [435, 196] on div "[DATE]-Naukka Disbursement #1 $60,000.pdf" at bounding box center [390, 194] width 258 height 18
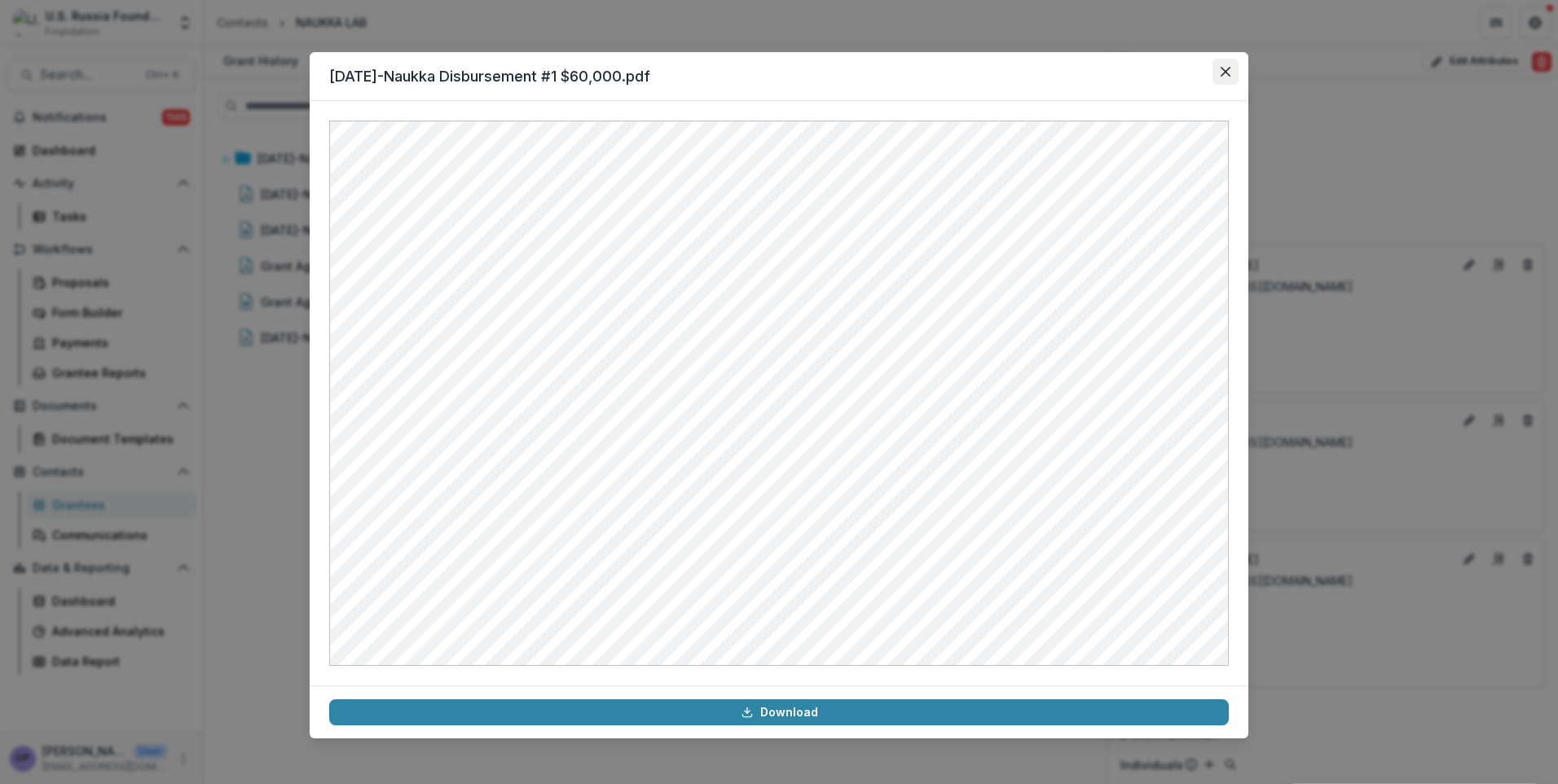
click at [1228, 74] on icon "Close" at bounding box center [1225, 72] width 10 height 10
